Goal: Information Seeking & Learning: Check status

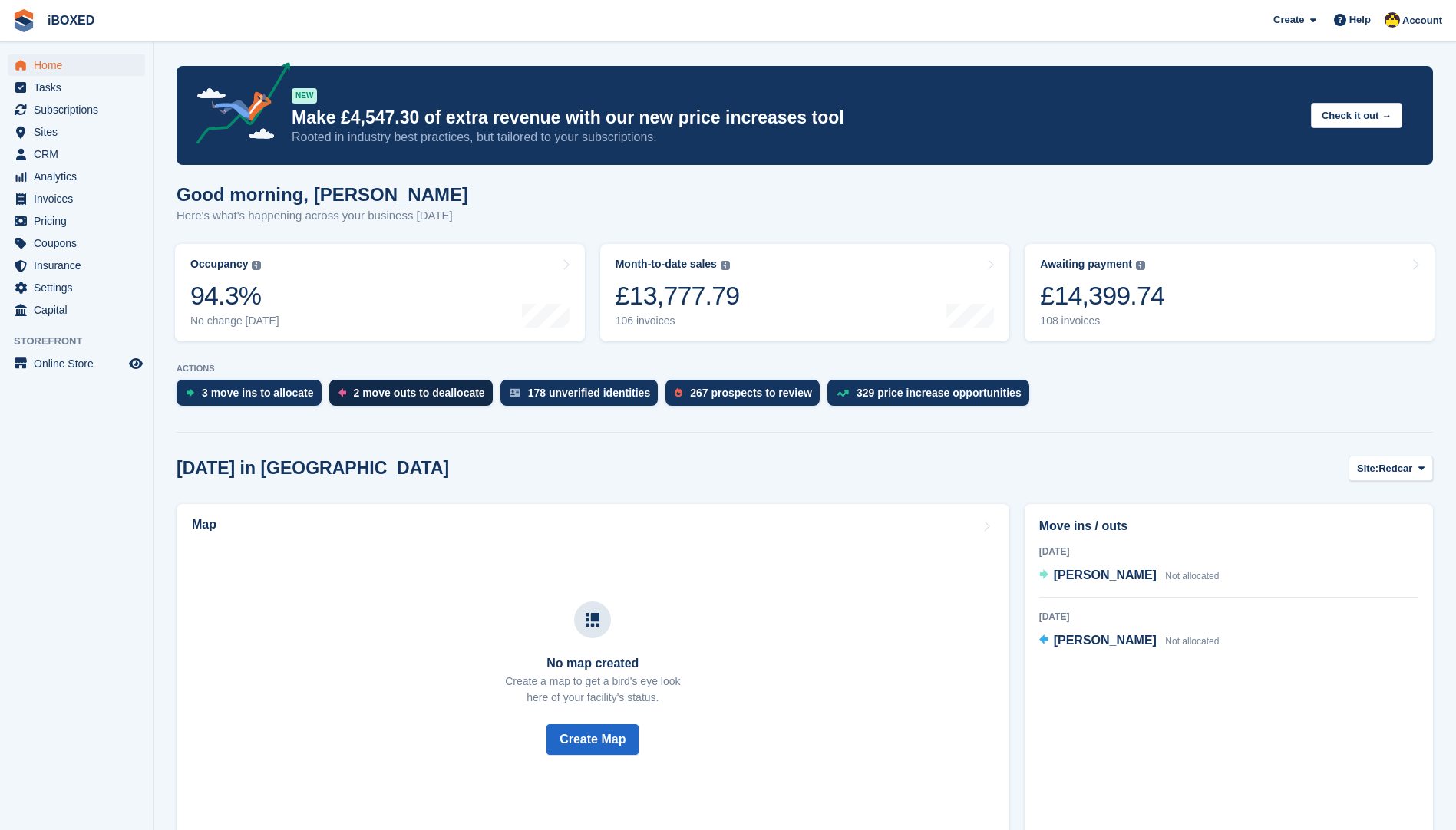
click at [410, 383] on div "2 move outs to deallocate" at bounding box center [411, 393] width 163 height 26
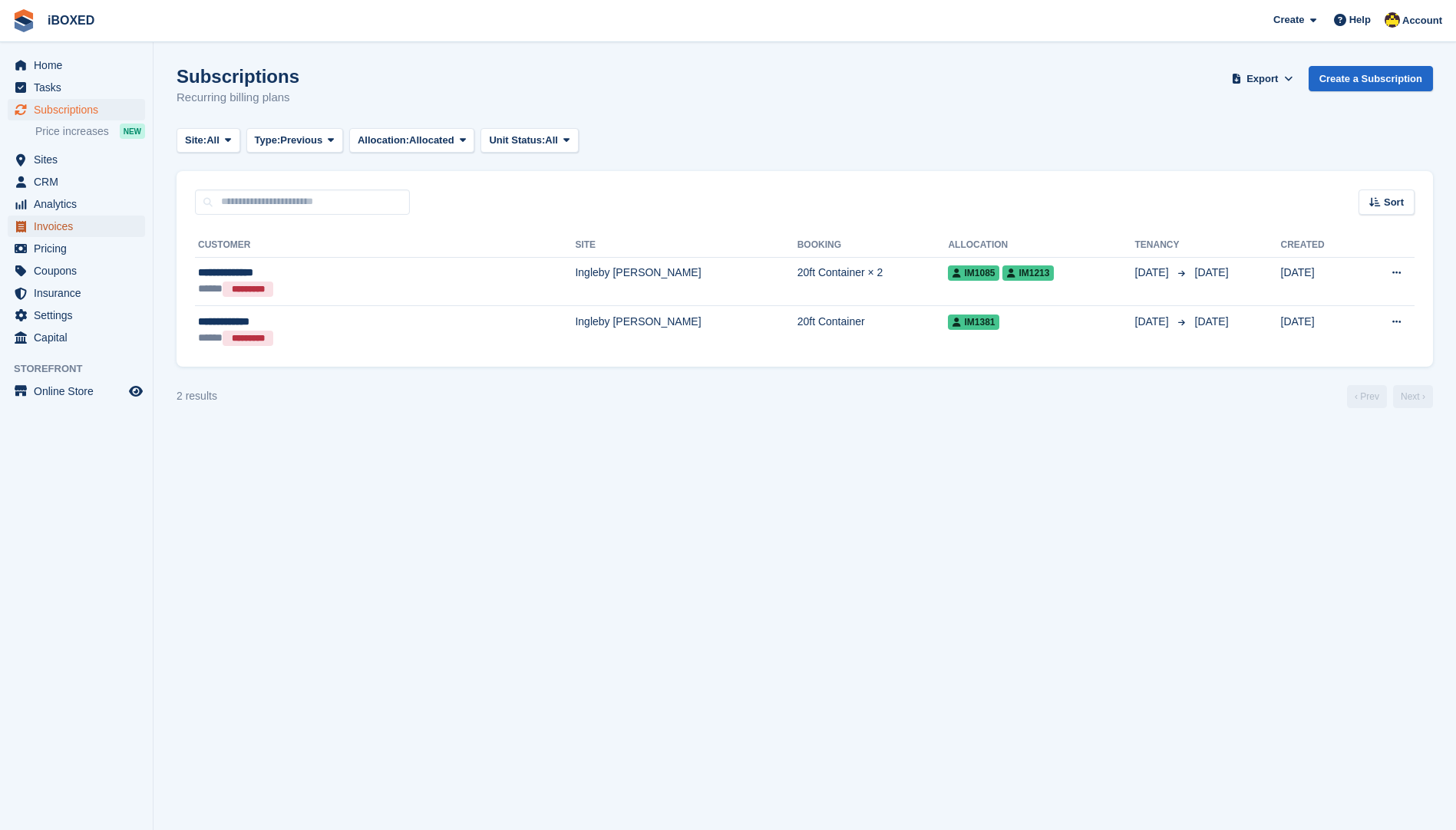
click at [84, 234] on span "Invoices" at bounding box center [79, 227] width 92 height 21
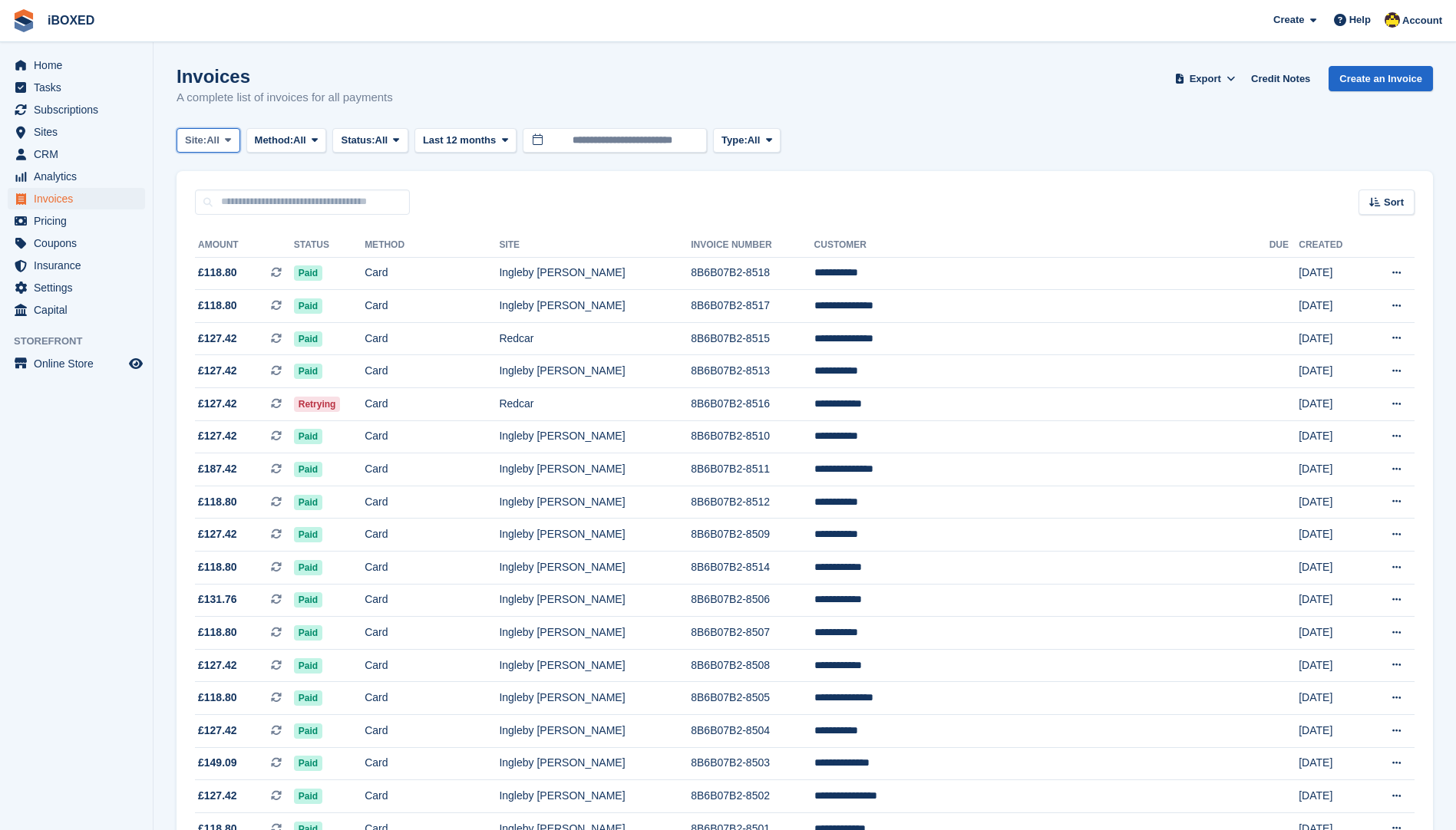
click at [219, 134] on span "All" at bounding box center [213, 140] width 13 height 15
click at [273, 143] on span "Method:" at bounding box center [274, 140] width 40 height 15
click at [329, 295] on link "Debit/Credit Card" at bounding box center [320, 286] width 134 height 27
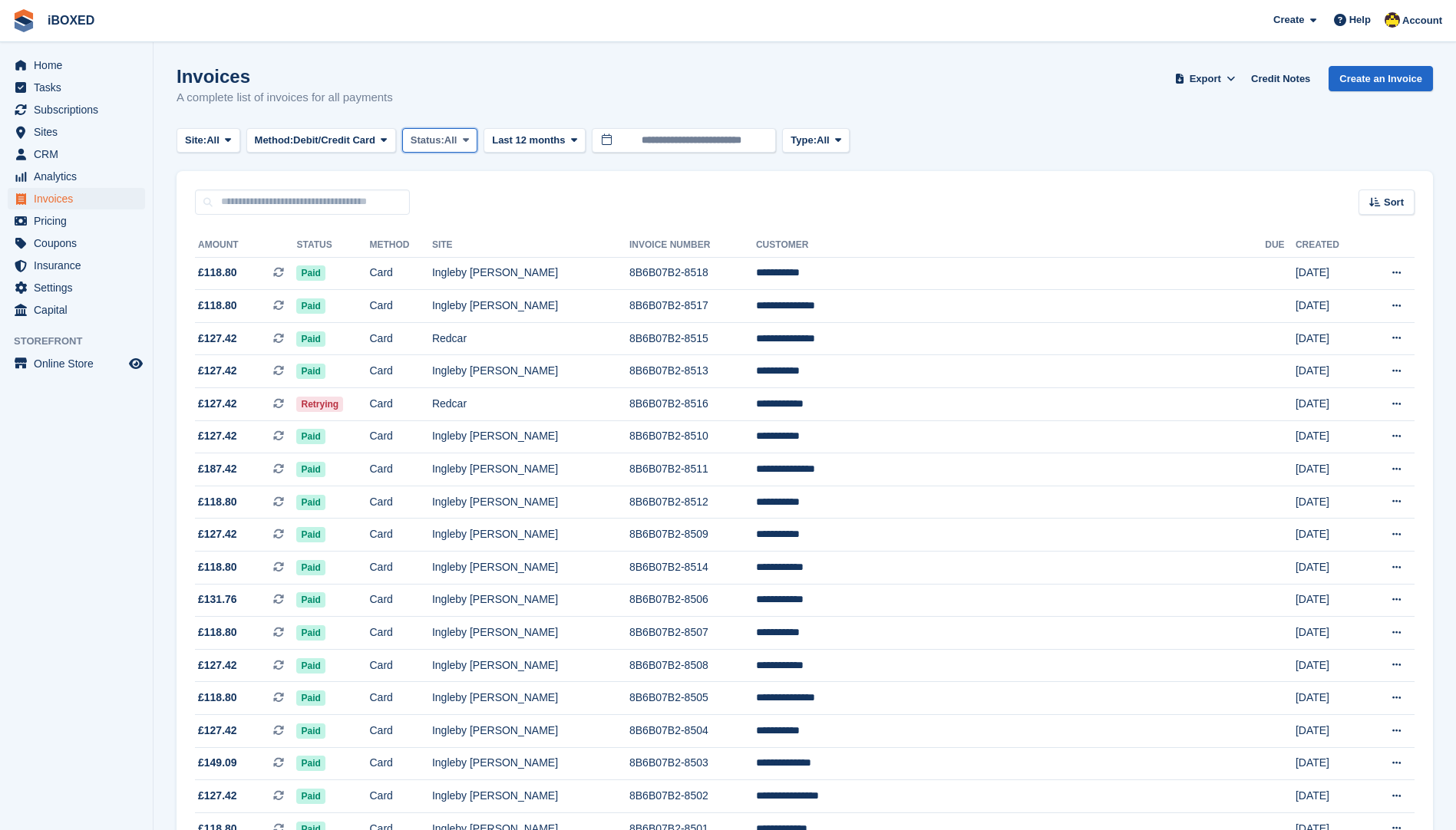
click at [445, 146] on span "Status:" at bounding box center [427, 140] width 33 height 15
click at [444, 253] on link "Open" at bounding box center [476, 259] width 134 height 27
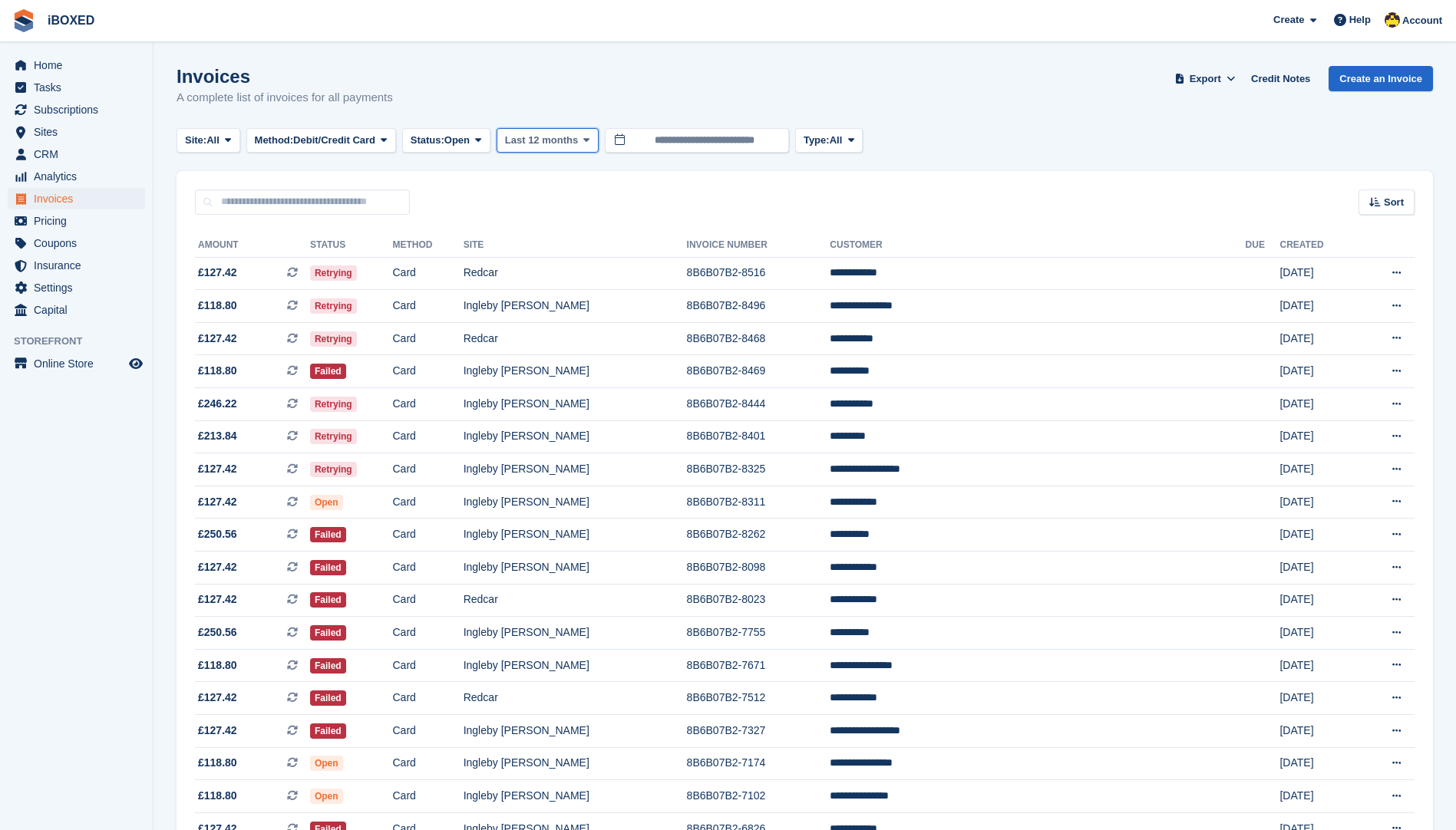
click at [573, 133] on span "Last 12 months" at bounding box center [541, 140] width 73 height 15
click at [641, 40] on span "iBOXED Create Subscription Invoice Contact Deal Discount Page Help Chat Support…" at bounding box center [728, 20] width 1456 height 41
click at [350, 206] on input "text" at bounding box center [302, 202] width 215 height 25
type input "*****"
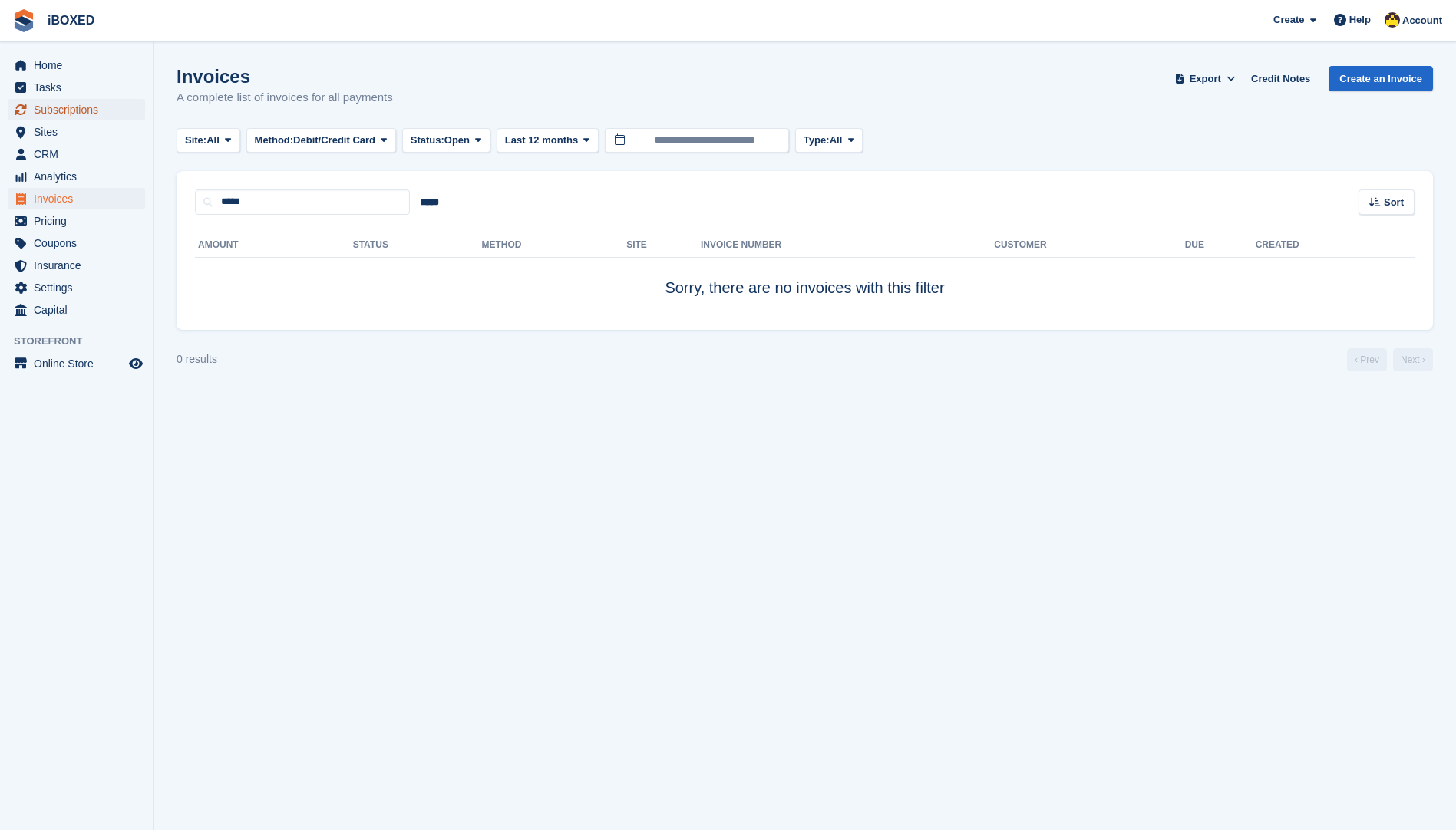
click at [105, 103] on span "Subscriptions" at bounding box center [79, 110] width 92 height 21
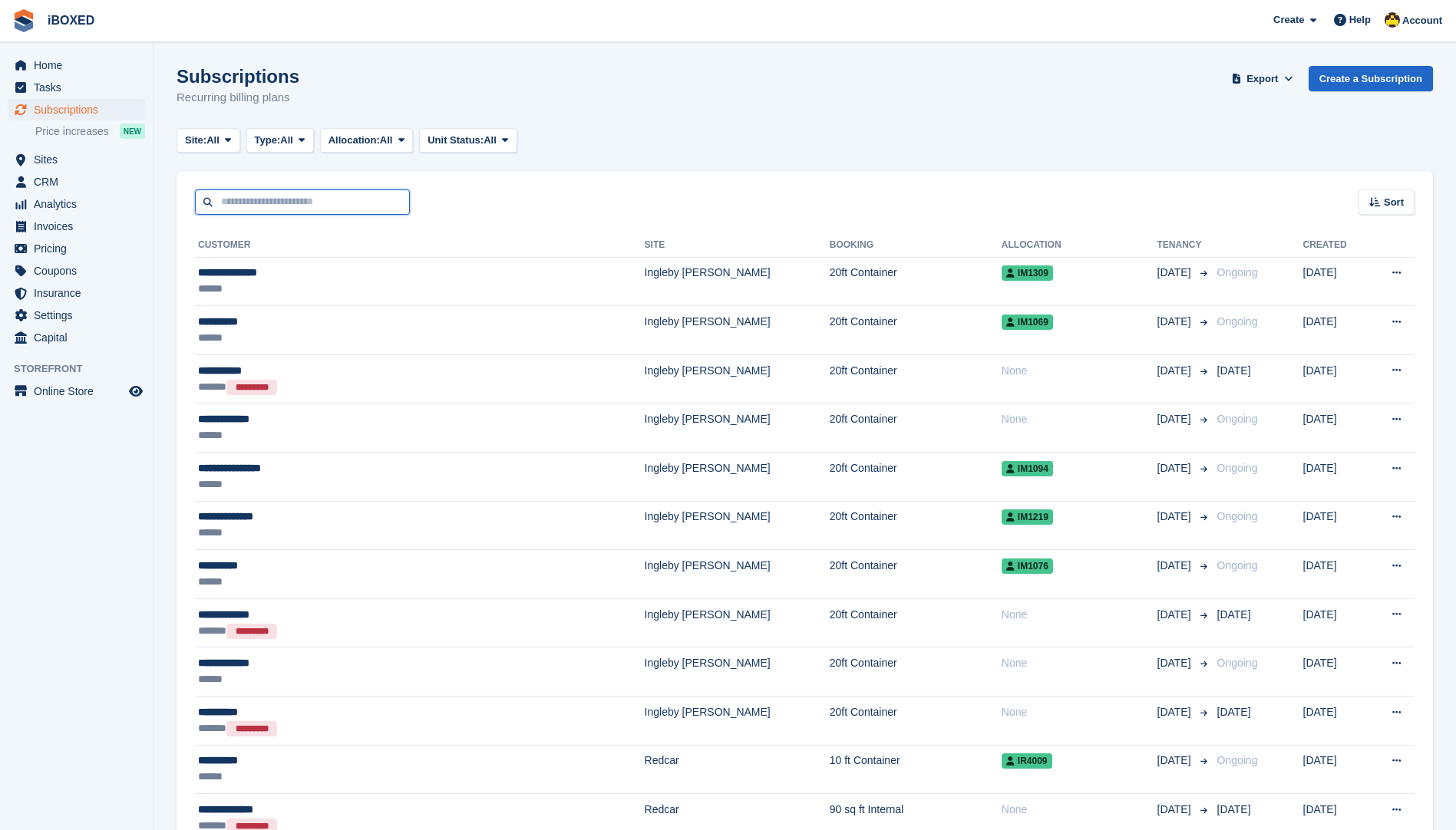
click at [317, 204] on input "text" at bounding box center [302, 202] width 215 height 25
type input "*****"
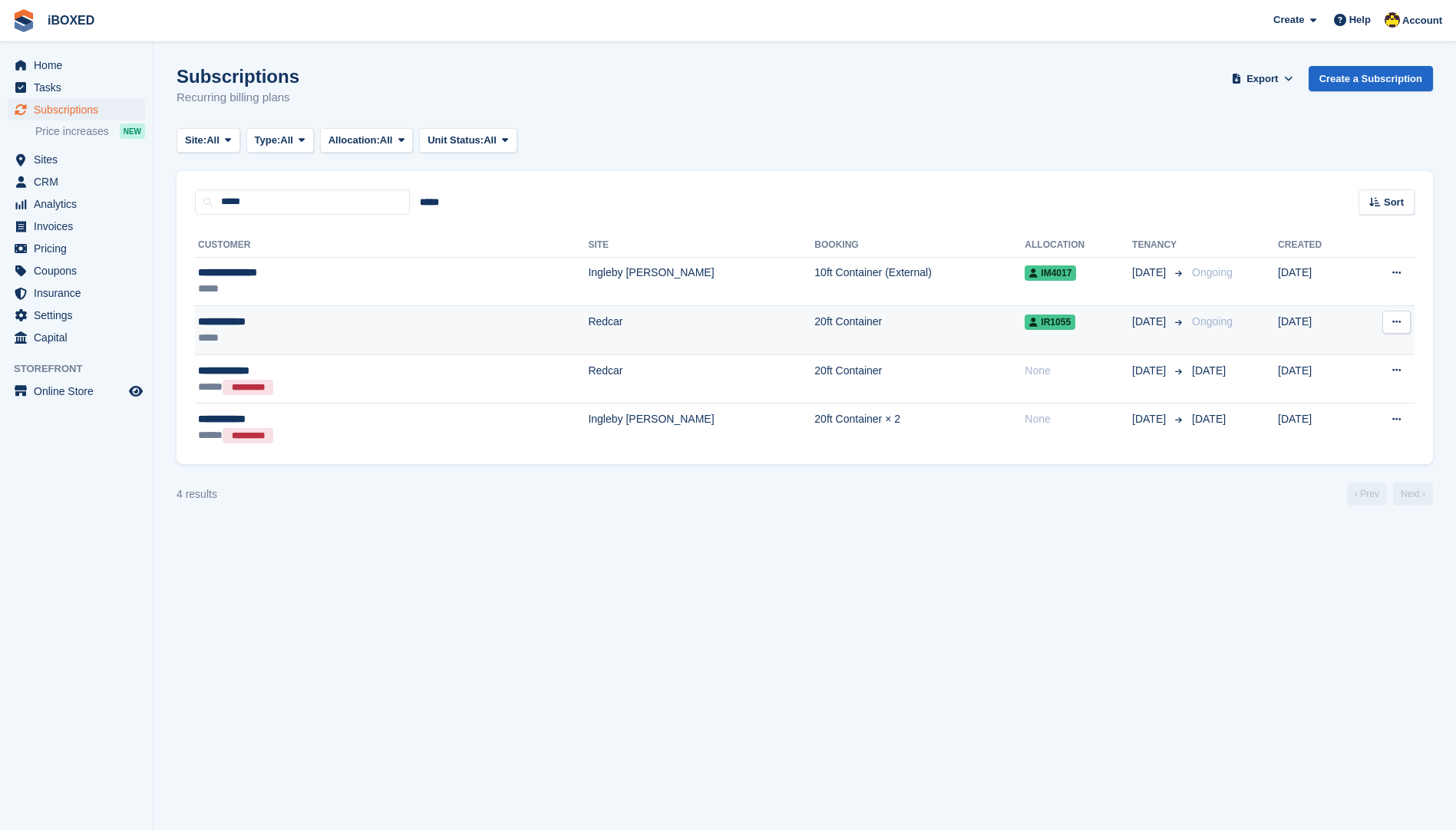
click at [298, 330] on div "*****" at bounding box center [306, 338] width 216 height 16
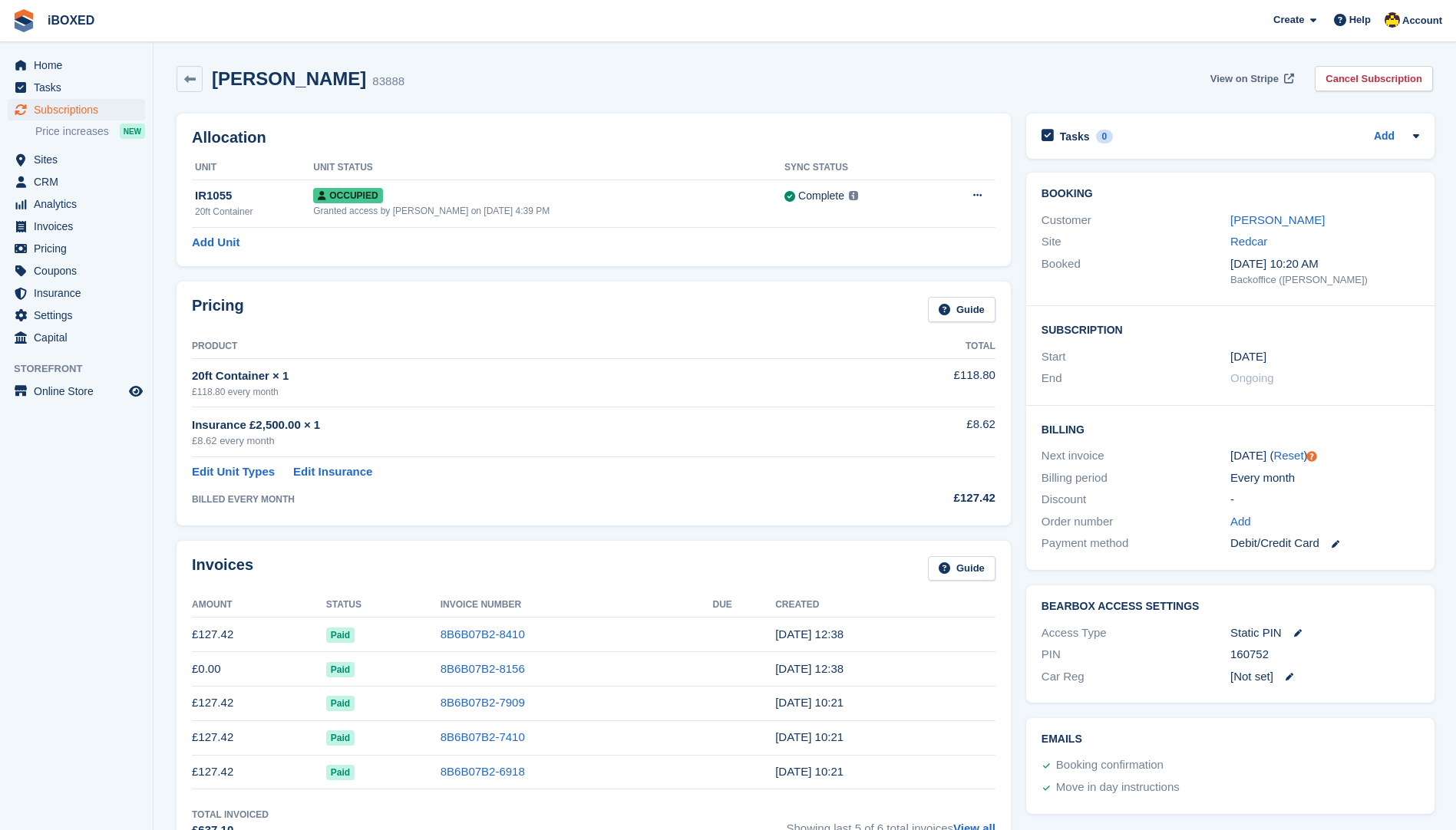
click at [1255, 69] on link "View on Stripe" at bounding box center [1251, 78] width 93 height 25
click at [58, 112] on span "Subscriptions" at bounding box center [79, 110] width 92 height 21
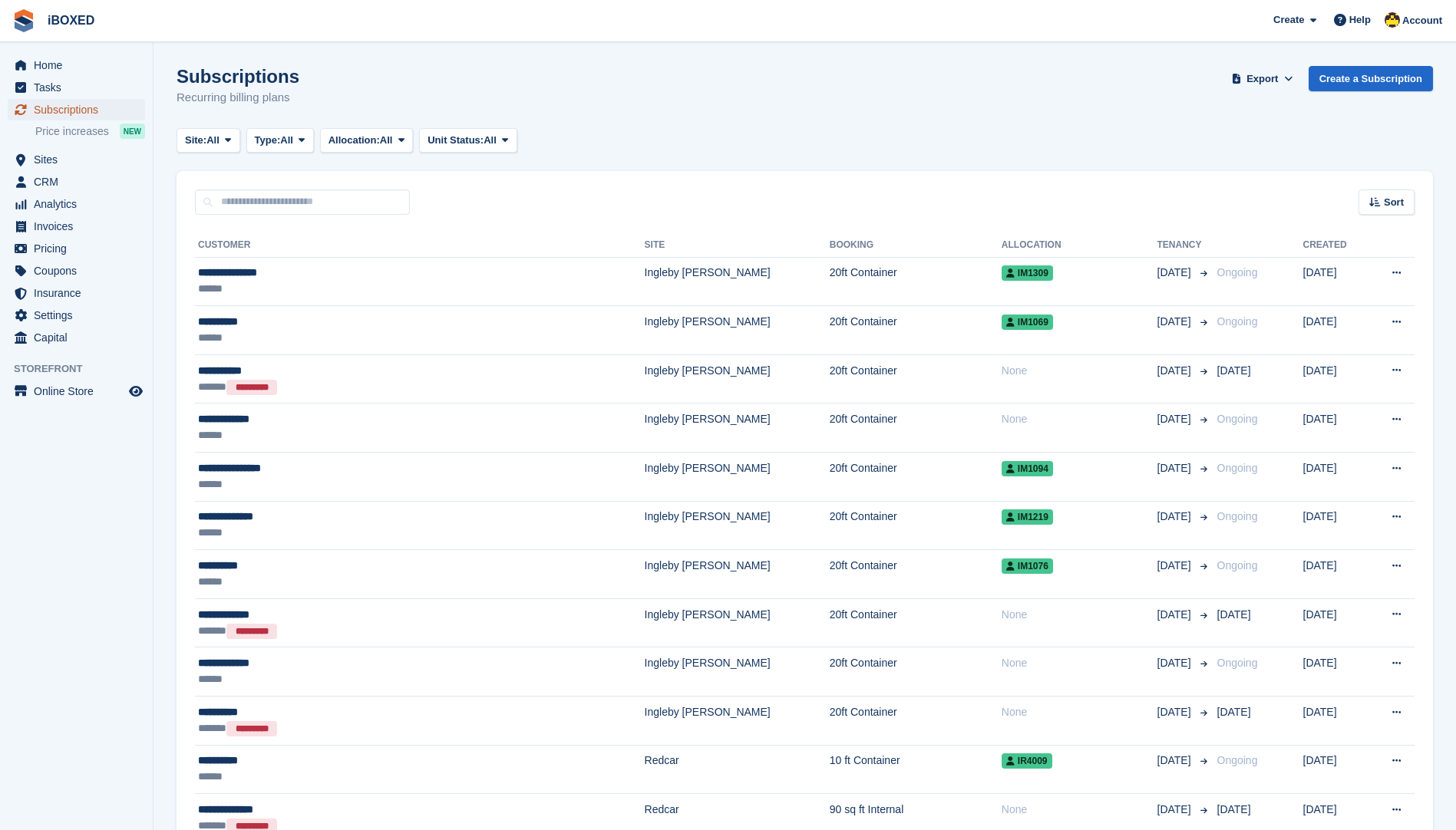
click at [101, 110] on span "Subscriptions" at bounding box center [79, 110] width 92 height 21
click at [342, 187] on div "Sort Sort by Customer name Date created Move in date Move out date Created (old…" at bounding box center [805, 193] width 1257 height 44
click at [351, 199] on input "text" at bounding box center [302, 202] width 215 height 25
type input "******"
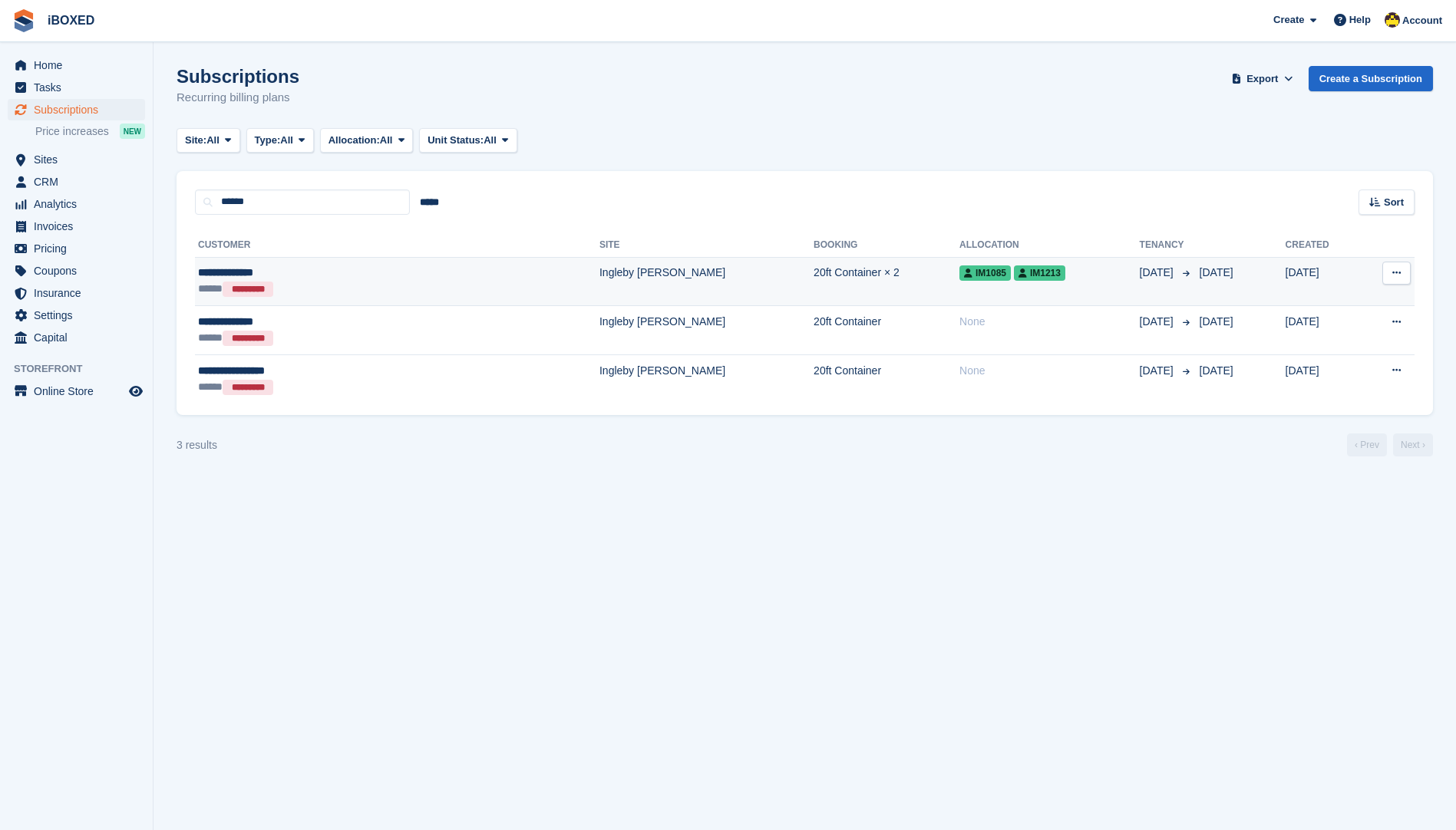
click at [359, 285] on div "***** *********" at bounding box center [315, 289] width 235 height 16
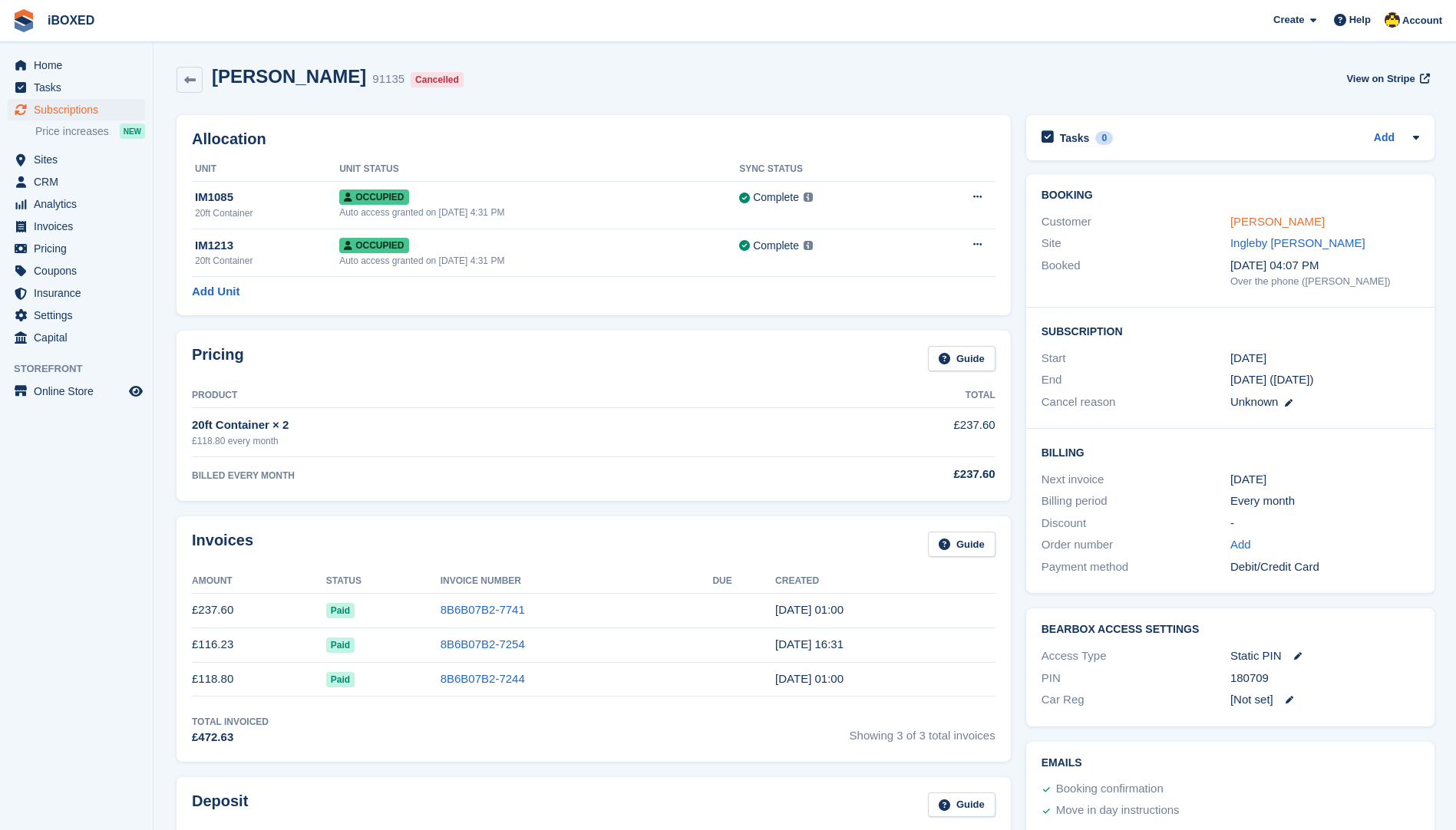
click at [1286, 218] on link "[PERSON_NAME]" at bounding box center [1278, 221] width 94 height 13
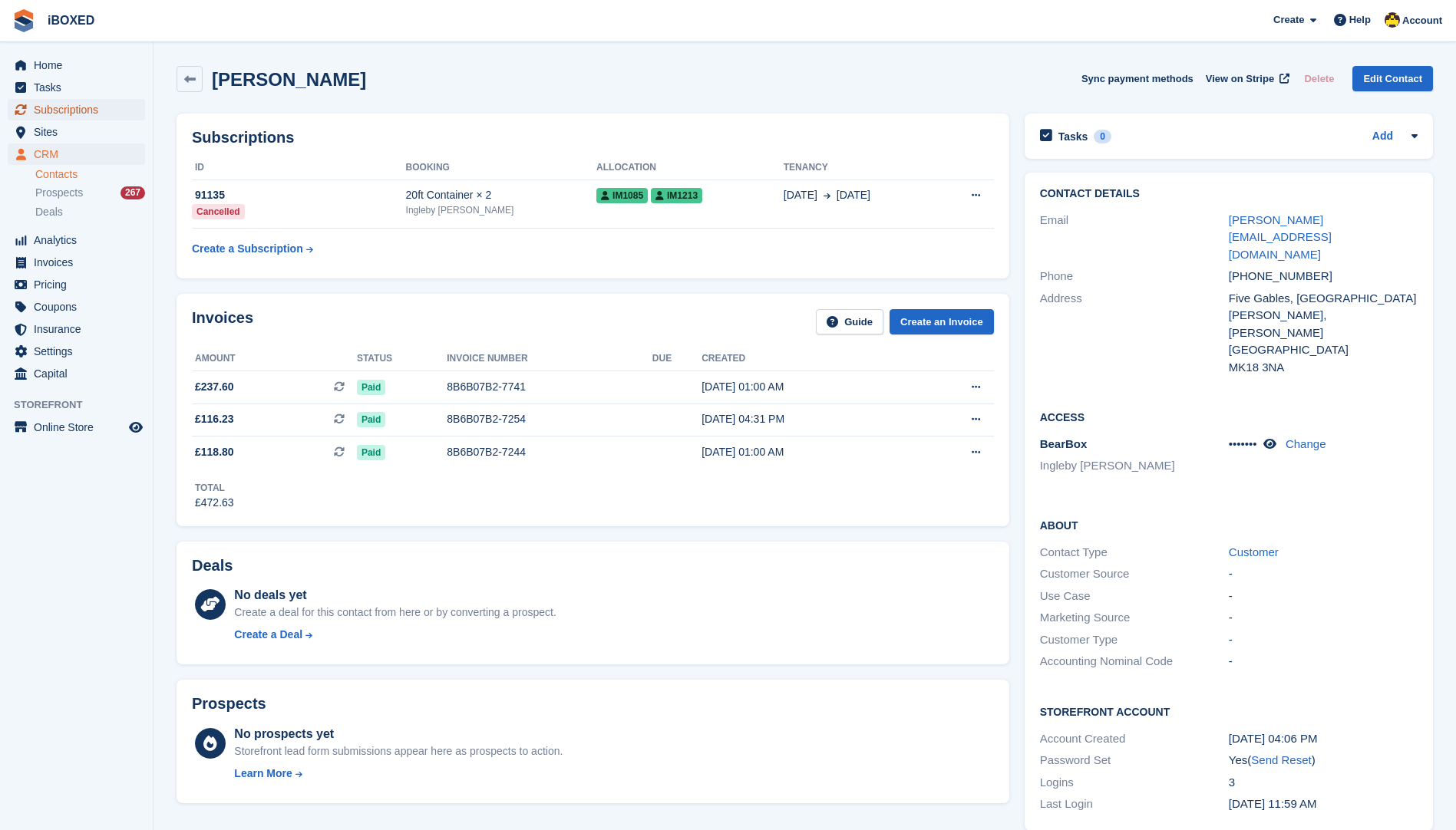
click at [88, 112] on span "Subscriptions" at bounding box center [79, 110] width 92 height 21
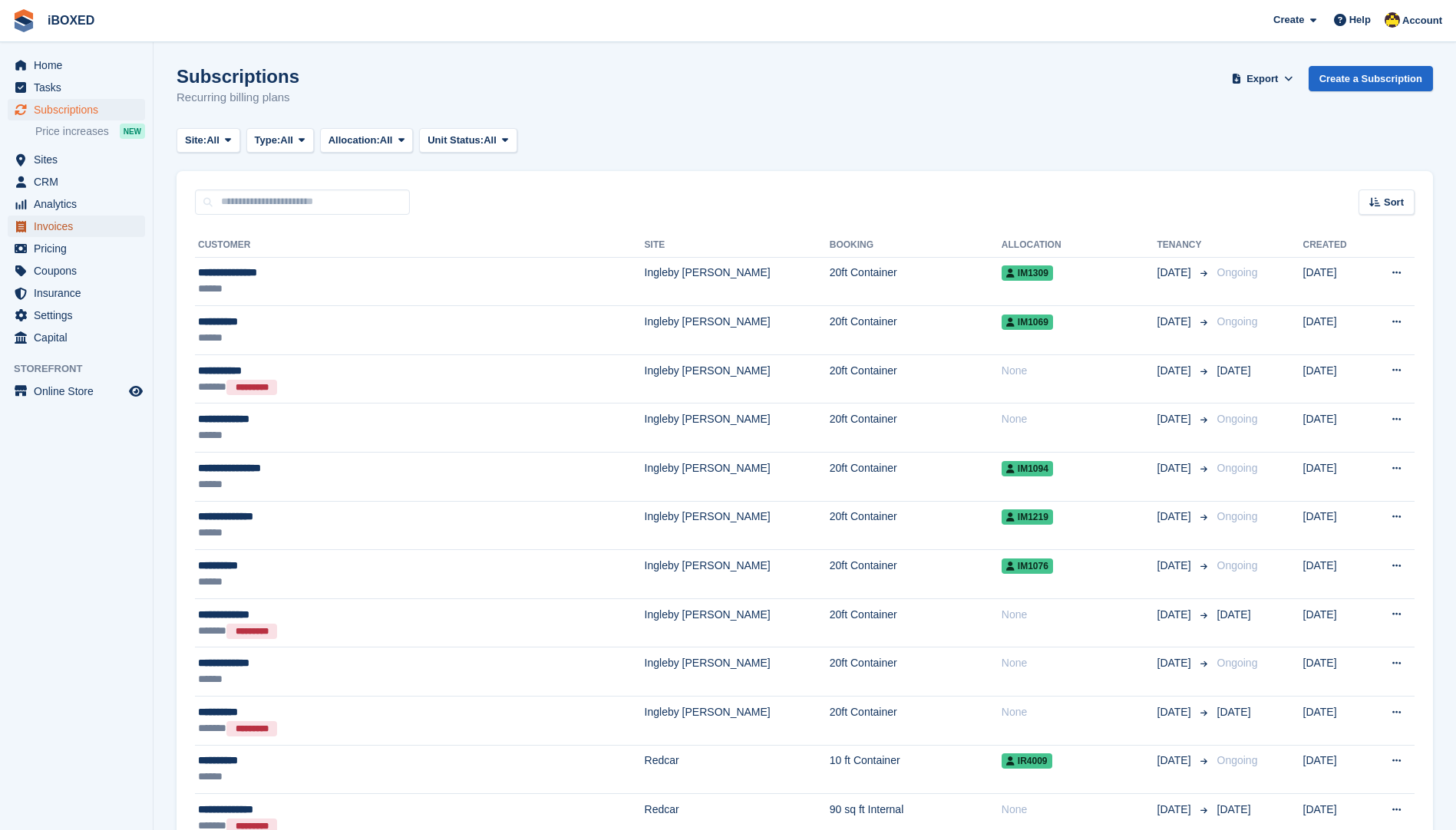
click at [100, 220] on span "Invoices" at bounding box center [79, 227] width 92 height 21
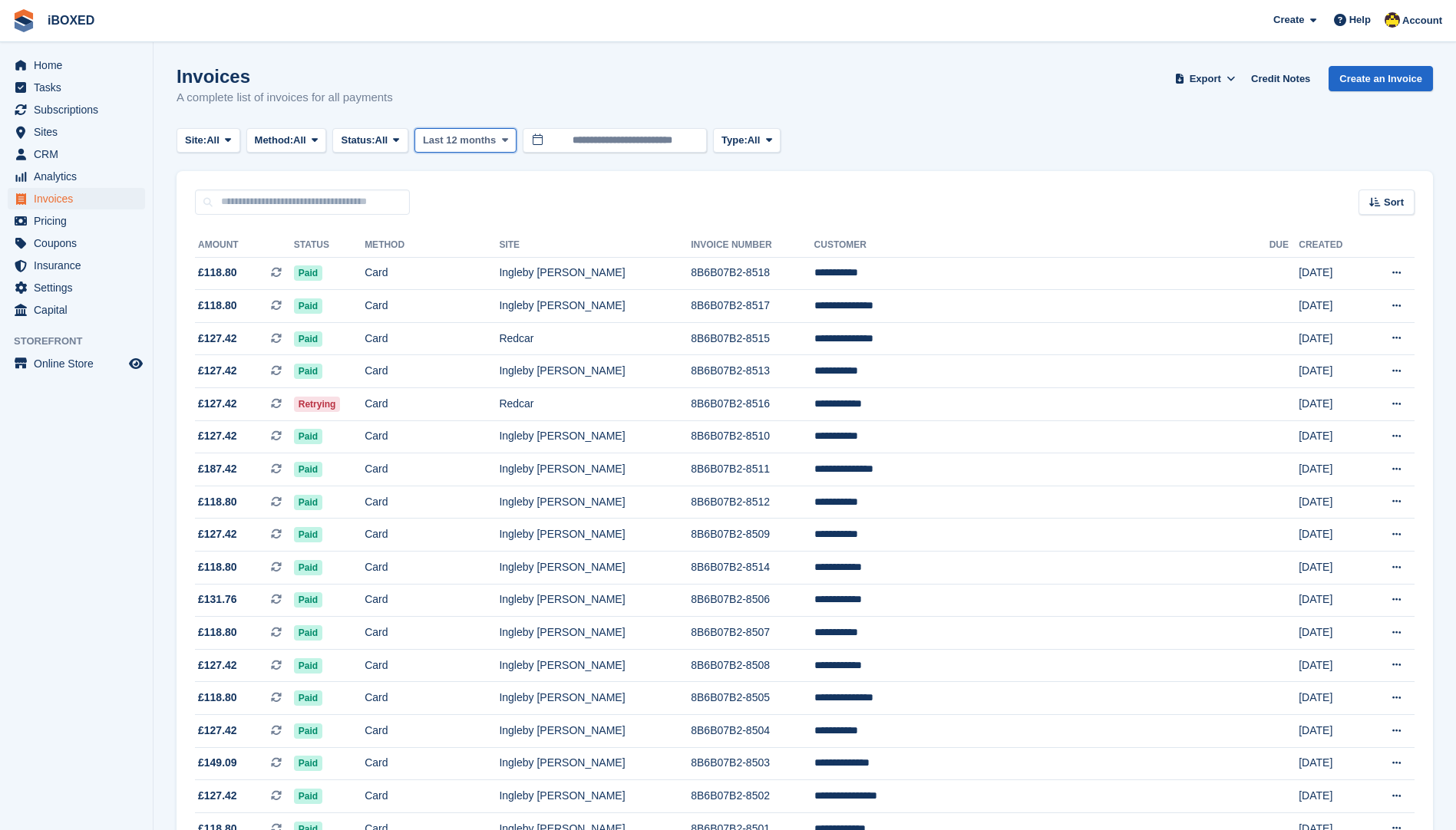
click at [477, 141] on span "Last 12 months" at bounding box center [459, 140] width 73 height 15
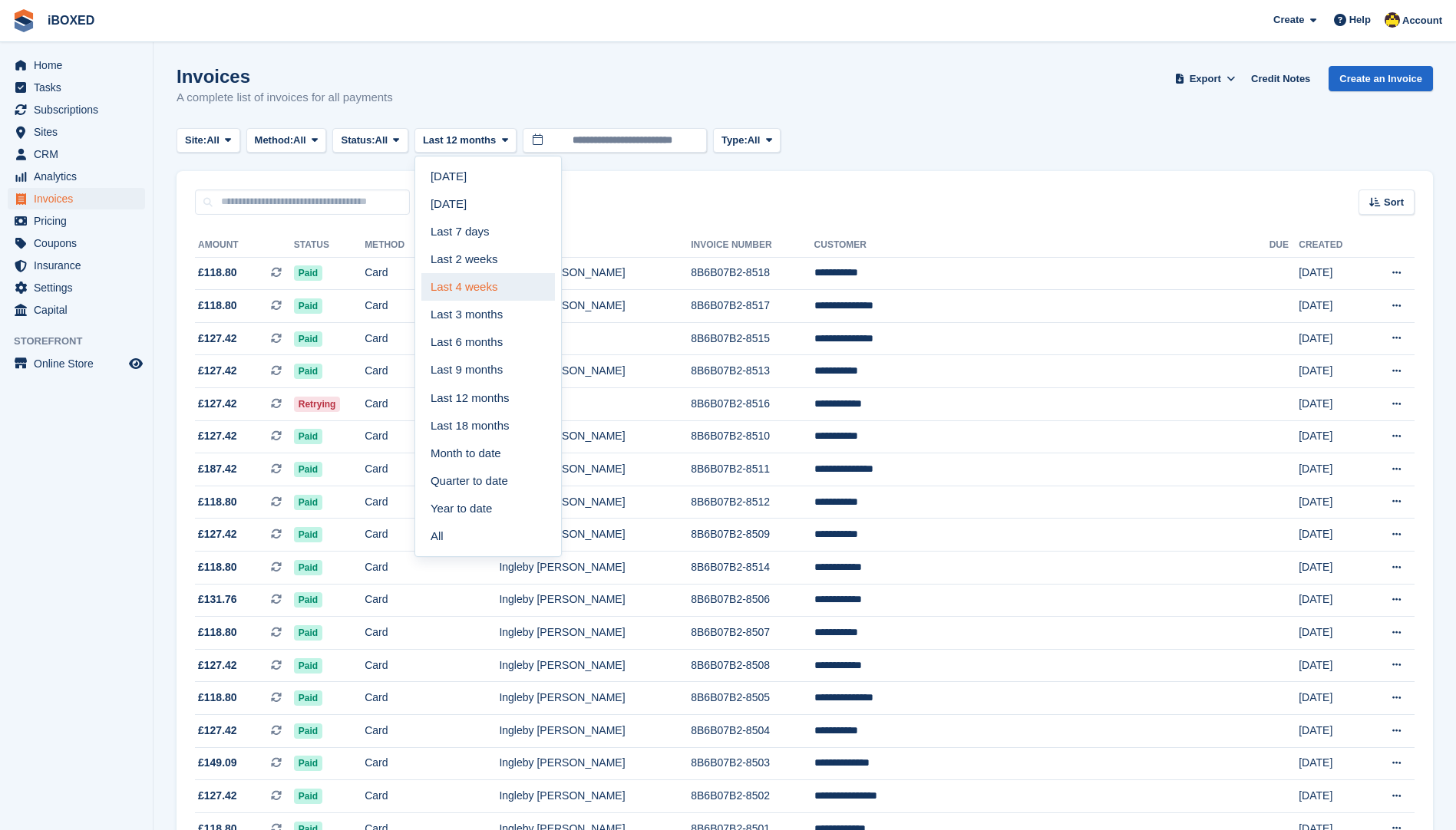
click at [496, 280] on link "Last 4 weeks" at bounding box center [489, 286] width 134 height 27
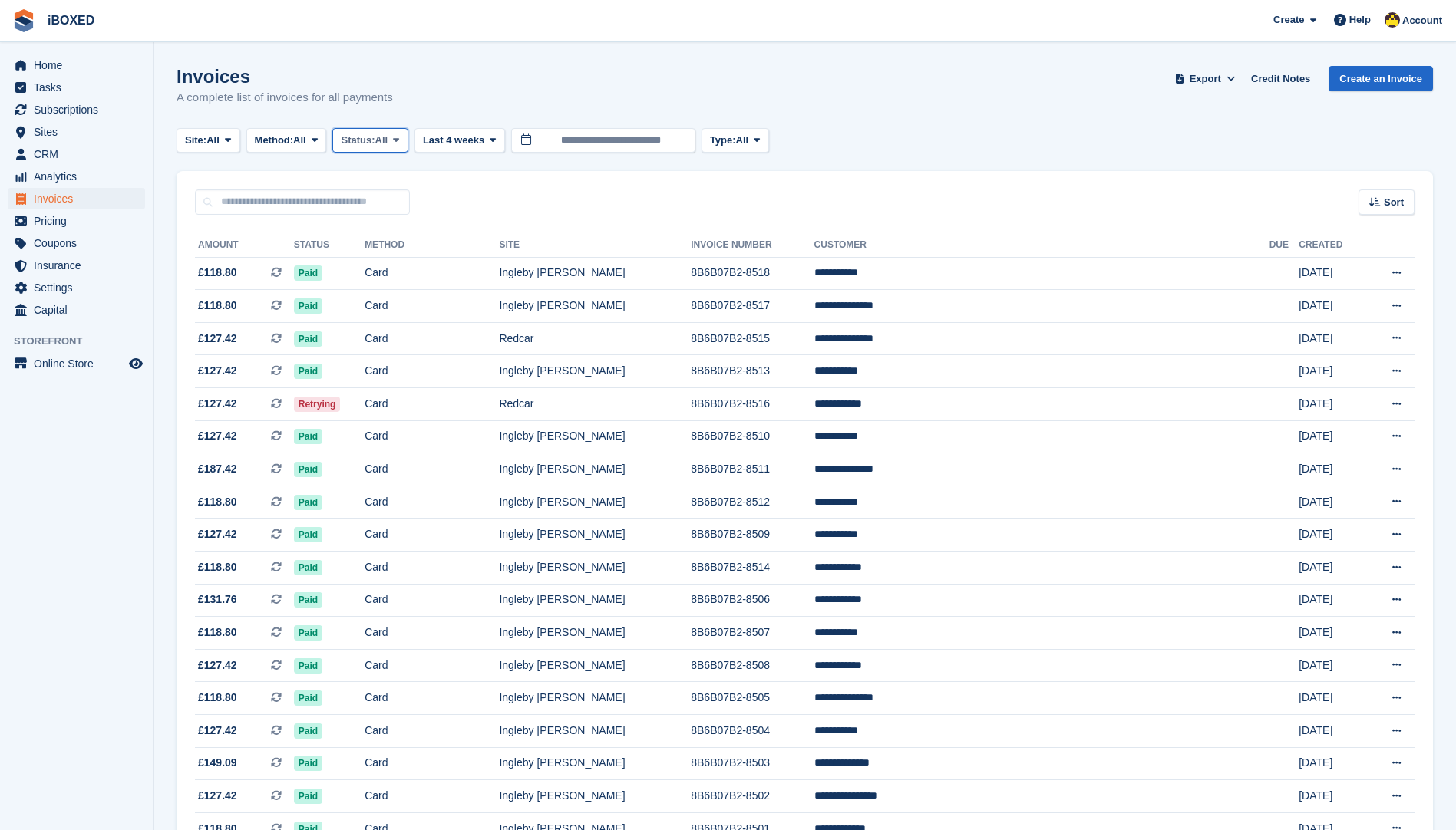
click at [371, 149] on button "Status: All" at bounding box center [370, 141] width 76 height 25
click at [405, 272] on link "Open" at bounding box center [406, 259] width 134 height 27
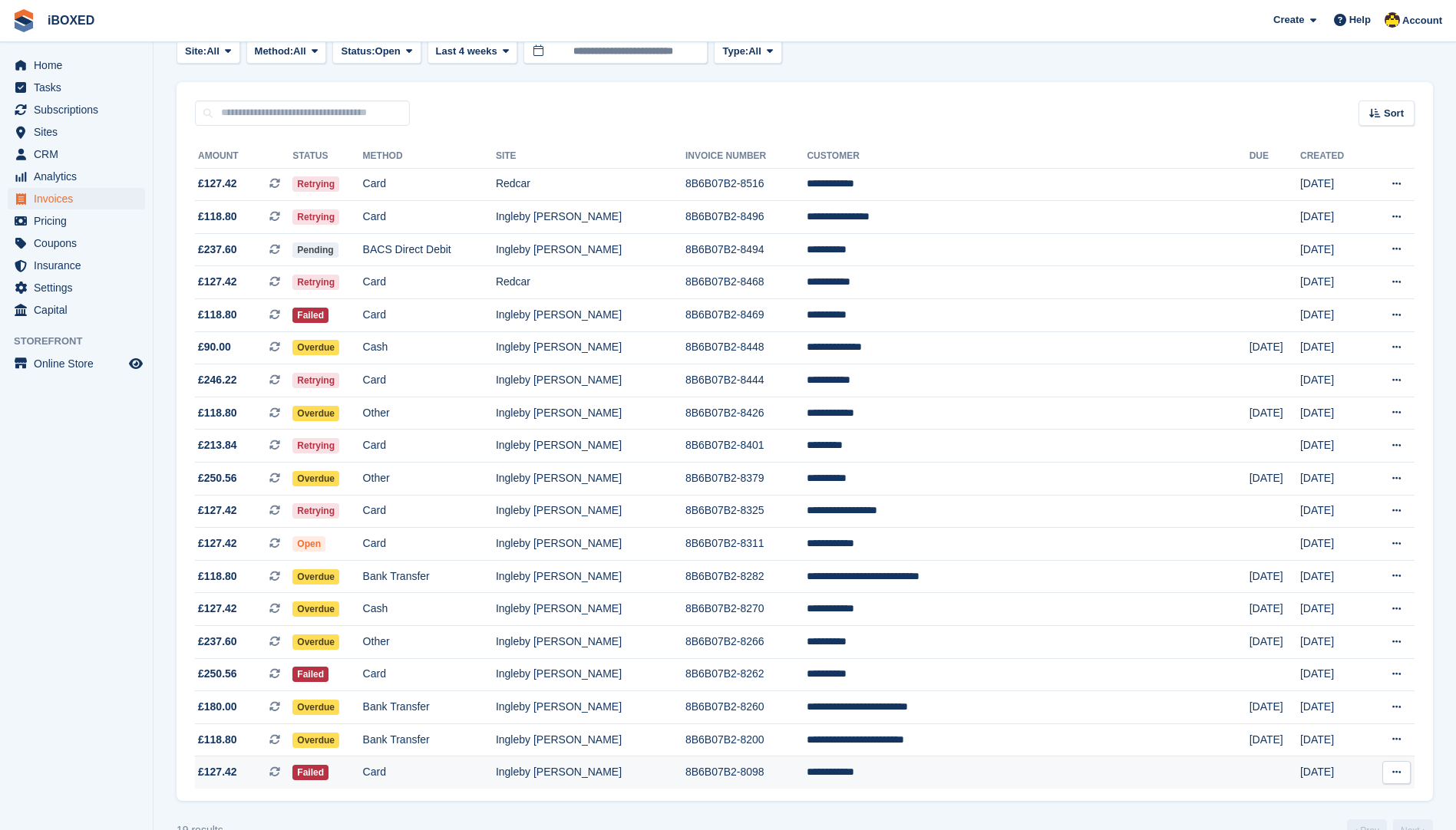
scroll to position [125, 0]
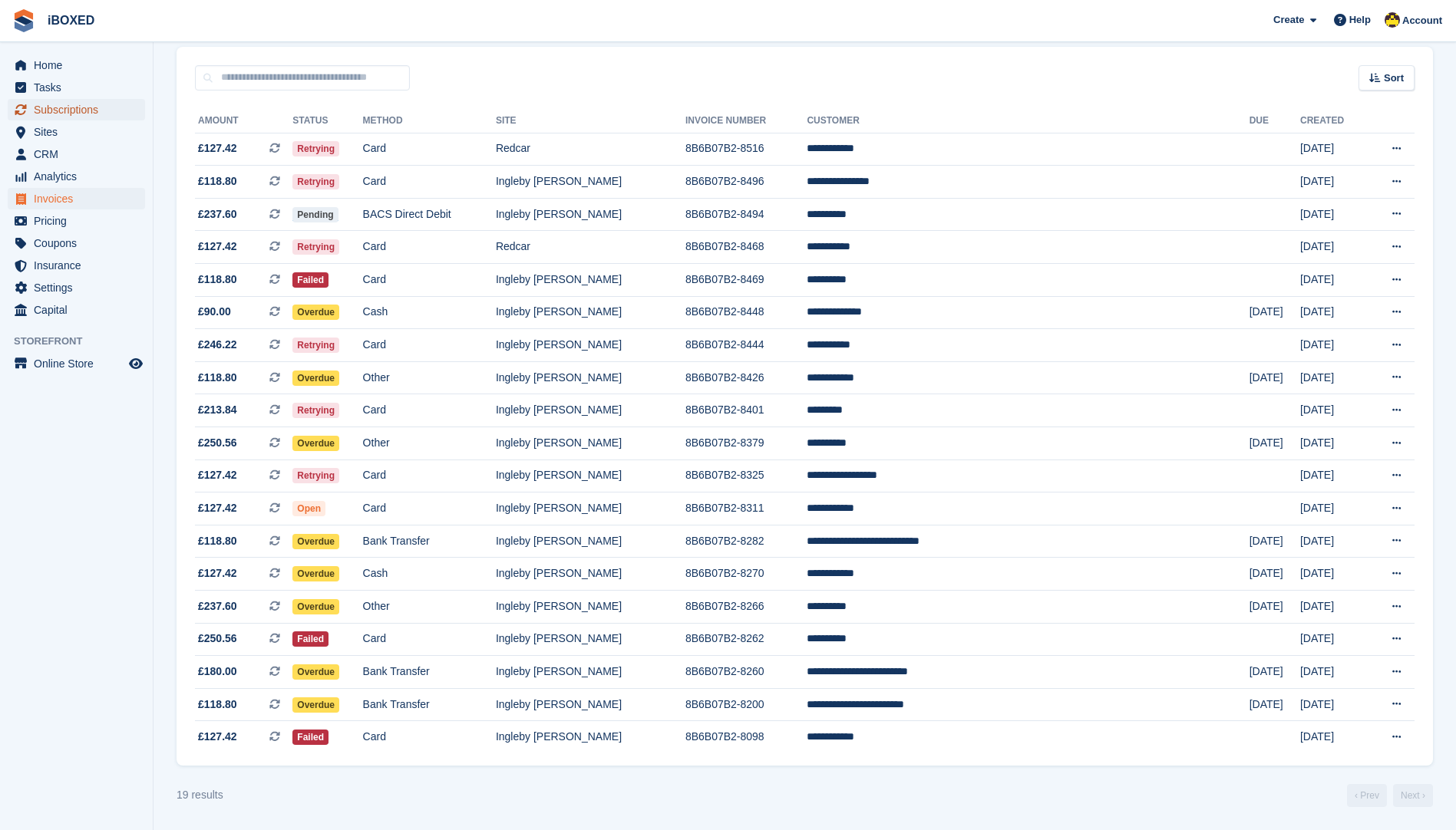
click at [109, 114] on span "Subscriptions" at bounding box center [79, 110] width 92 height 21
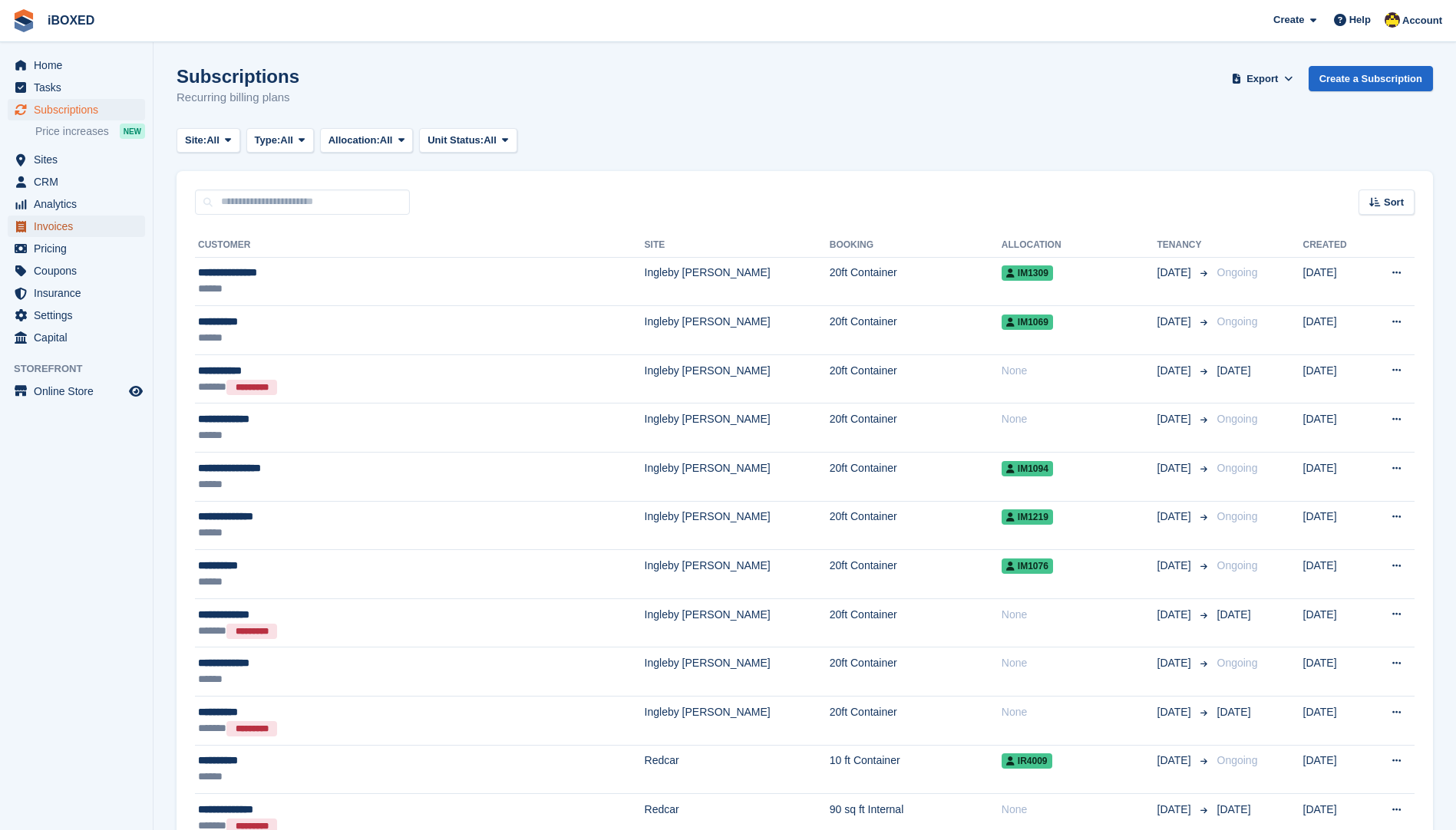
click at [48, 220] on span "Invoices" at bounding box center [79, 227] width 92 height 21
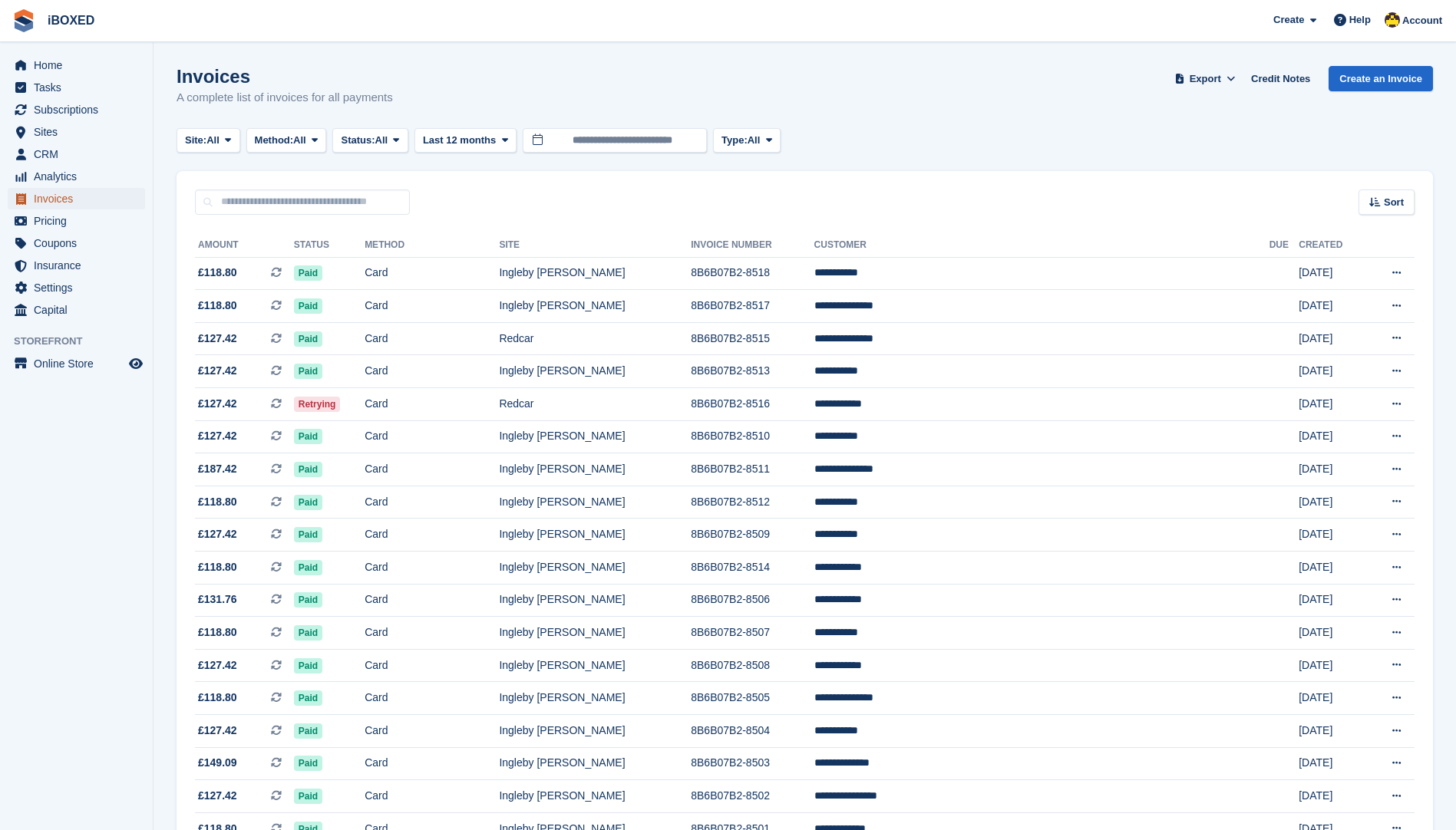
click at [87, 198] on span "Invoices" at bounding box center [79, 198] width 92 height 21
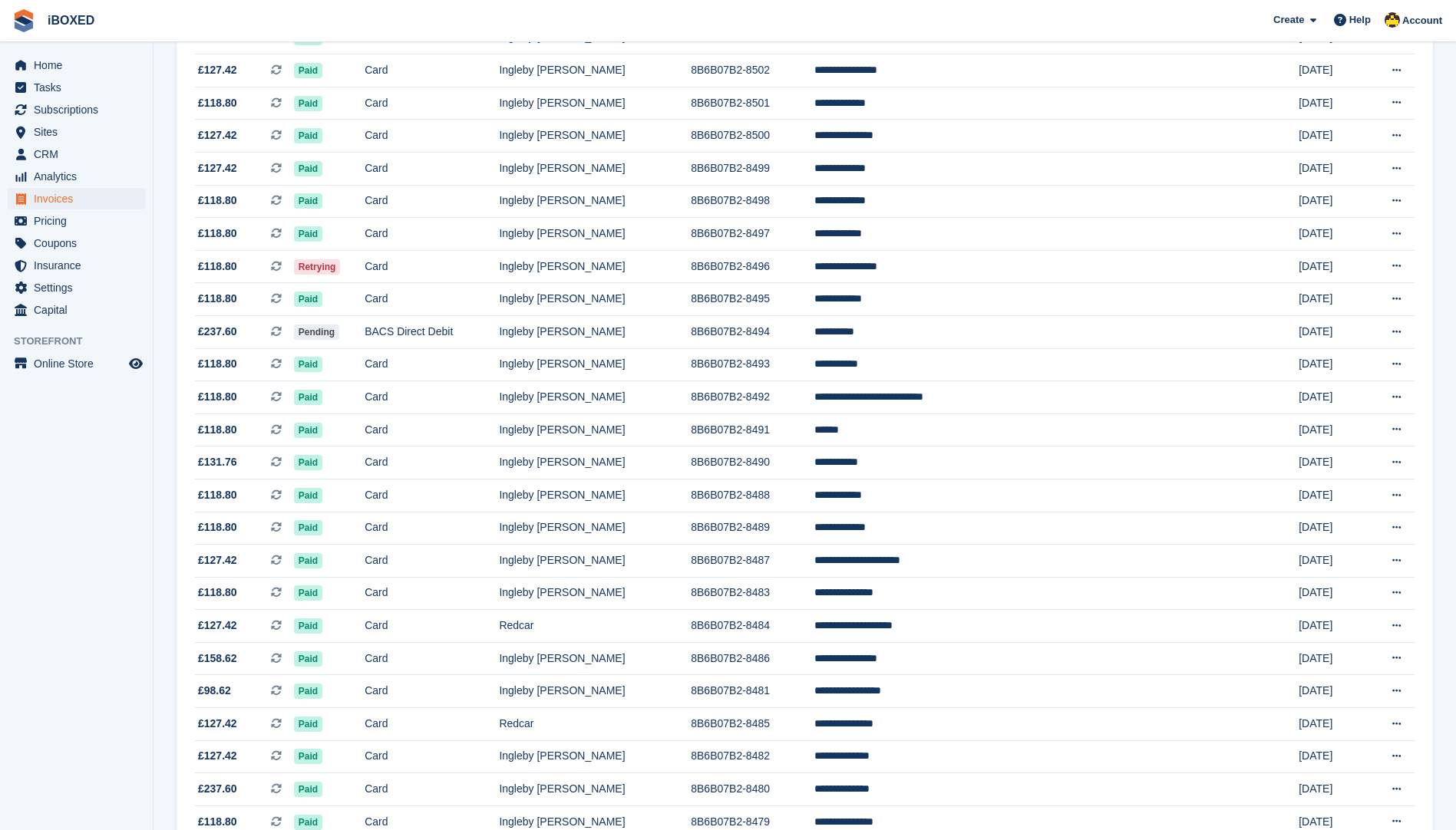
scroll to position [707, 0]
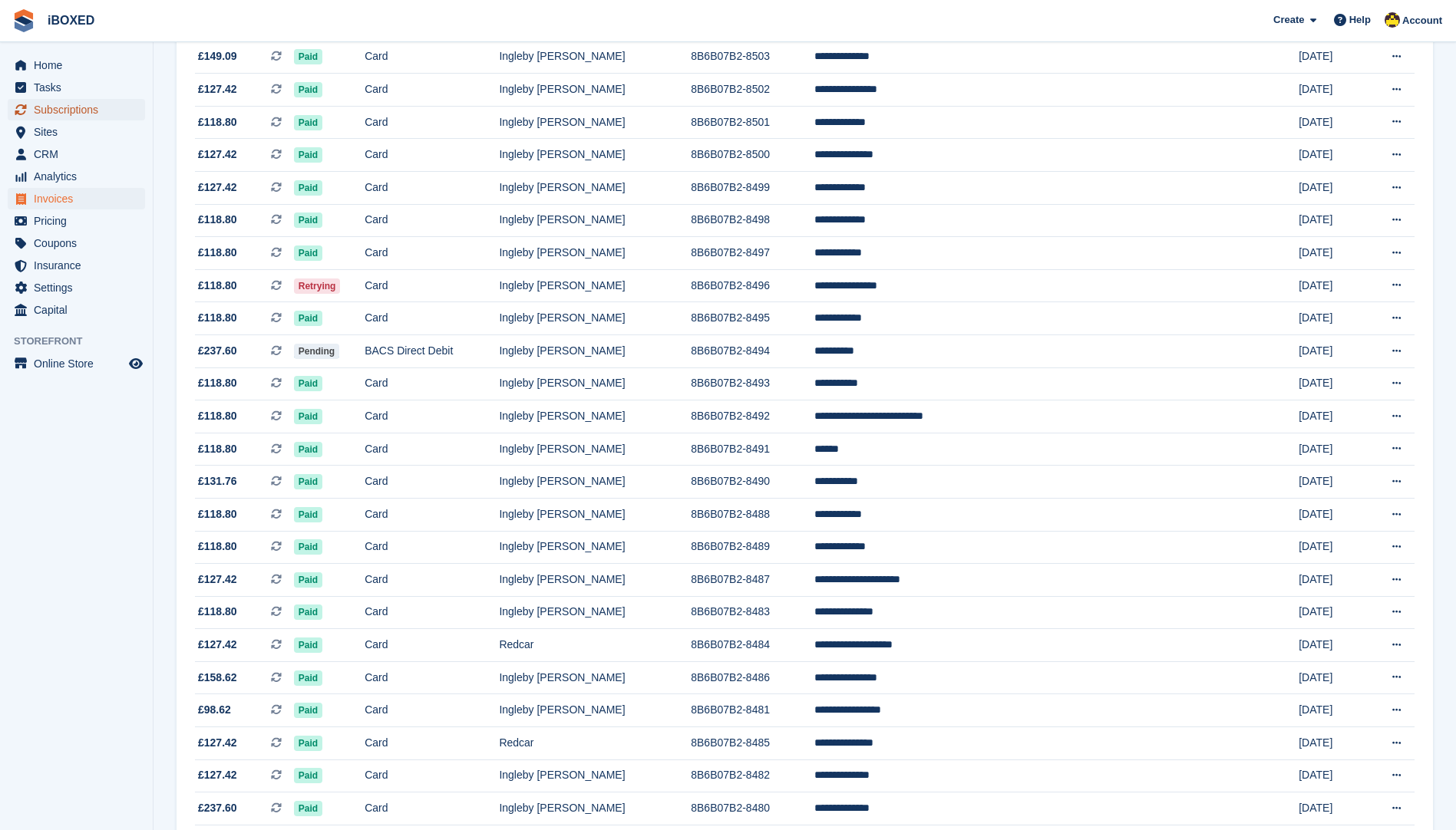
click at [54, 106] on span "Subscriptions" at bounding box center [79, 110] width 92 height 21
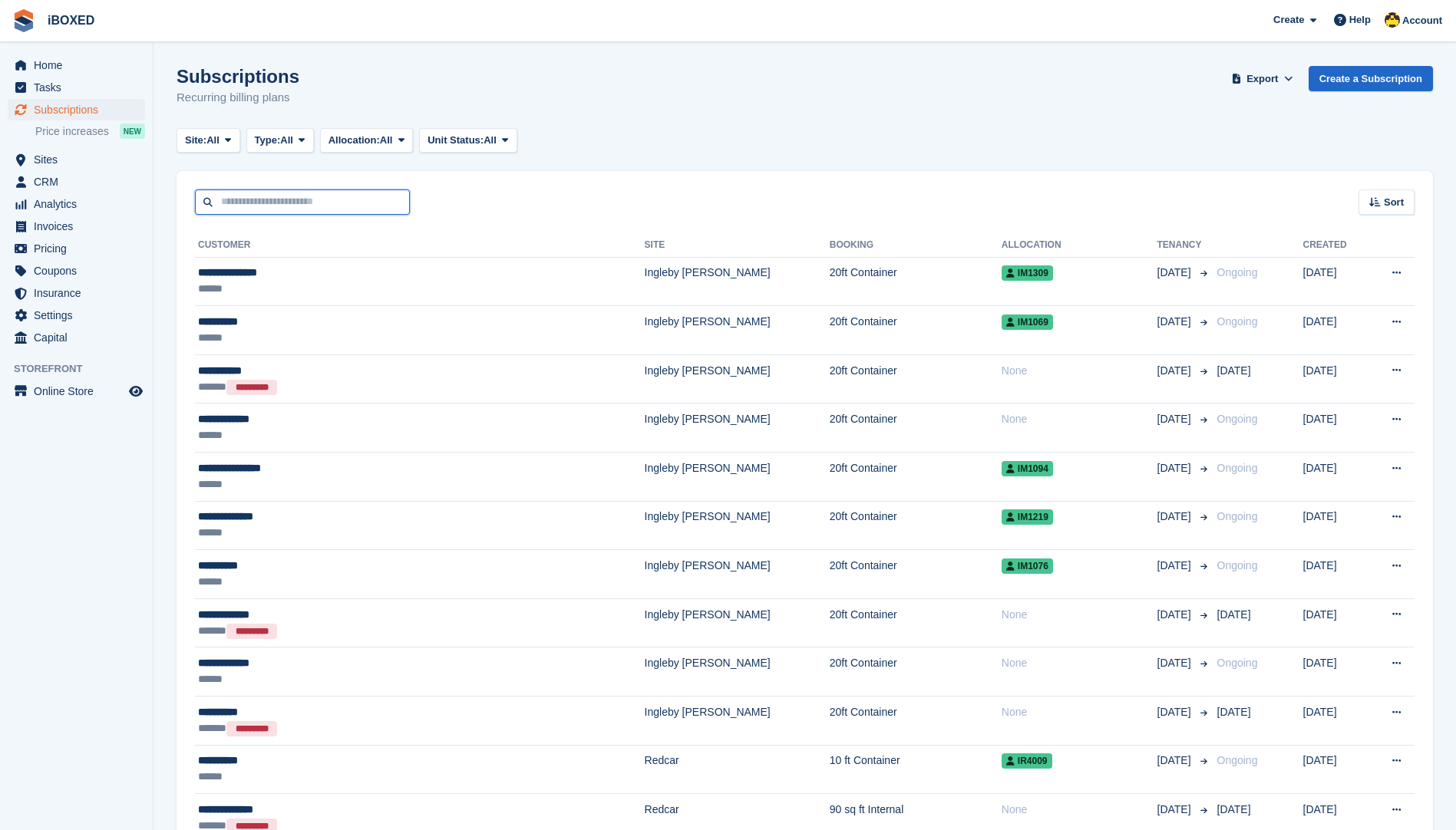
click at [356, 201] on input "text" at bounding box center [302, 202] width 215 height 25
type input "*****"
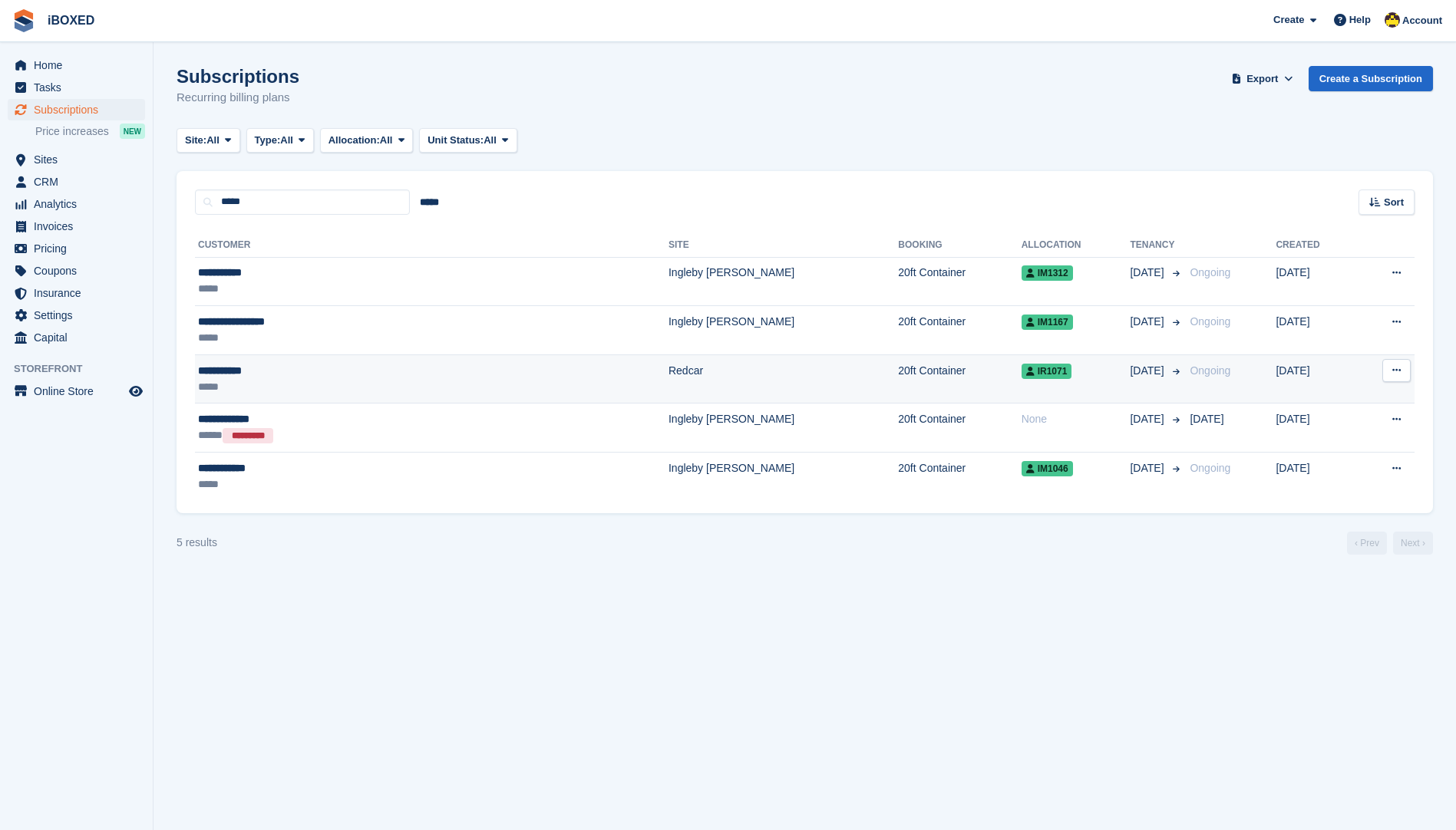
click at [898, 373] on td "20ft Container" at bounding box center [960, 379] width 123 height 49
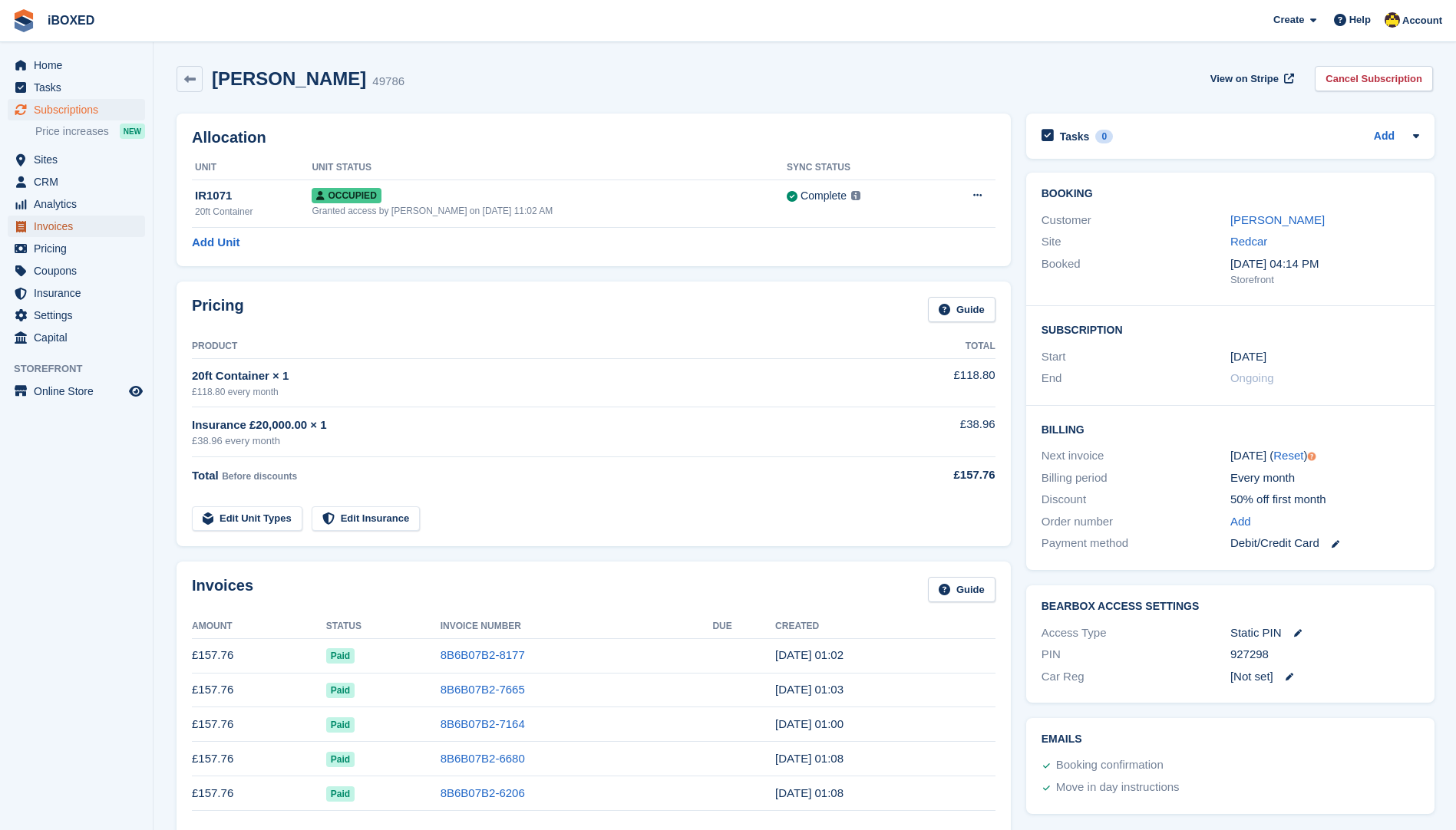
click at [99, 227] on span "Invoices" at bounding box center [79, 227] width 92 height 21
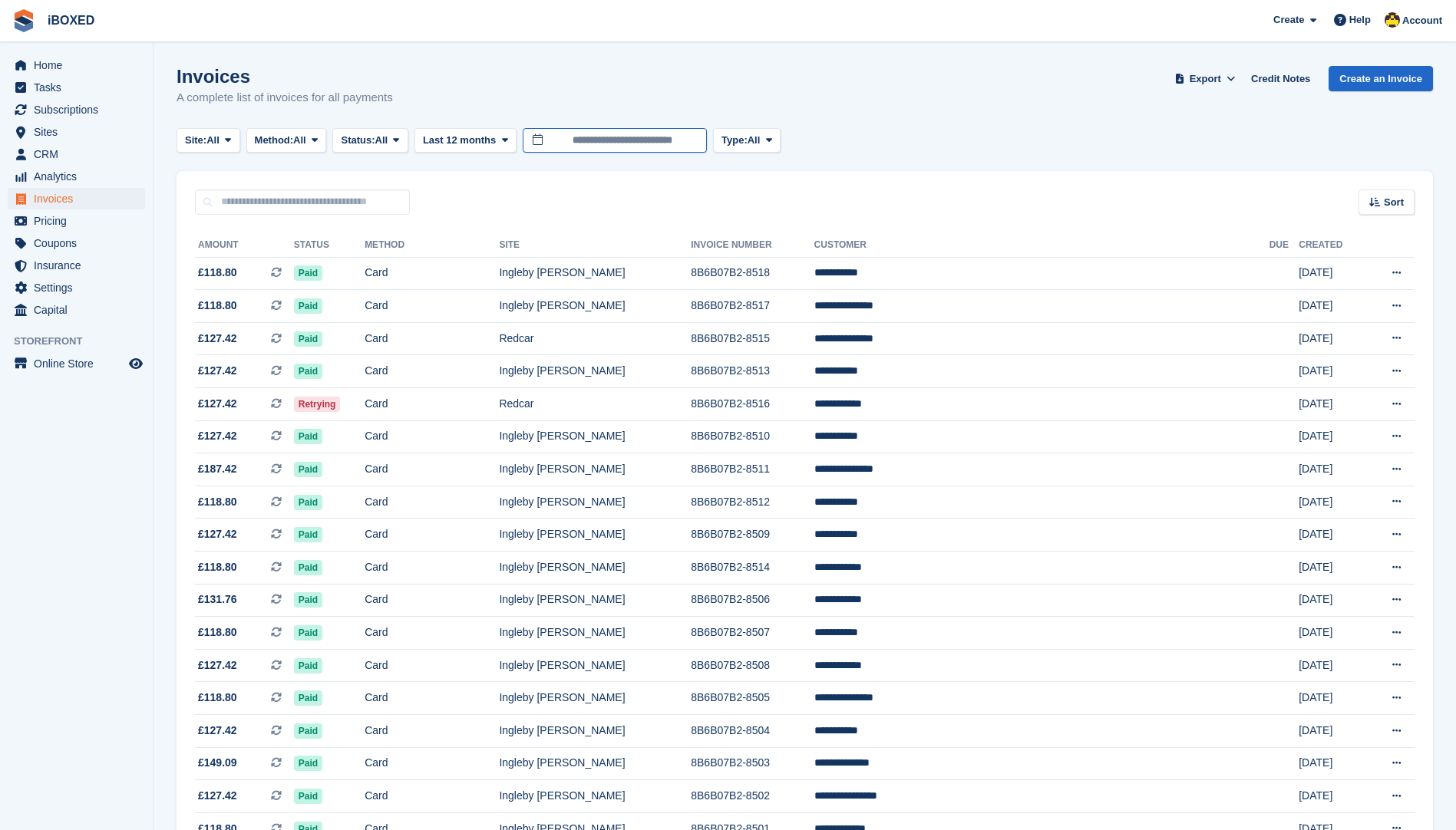
click at [605, 146] on input "**********" at bounding box center [615, 141] width 185 height 25
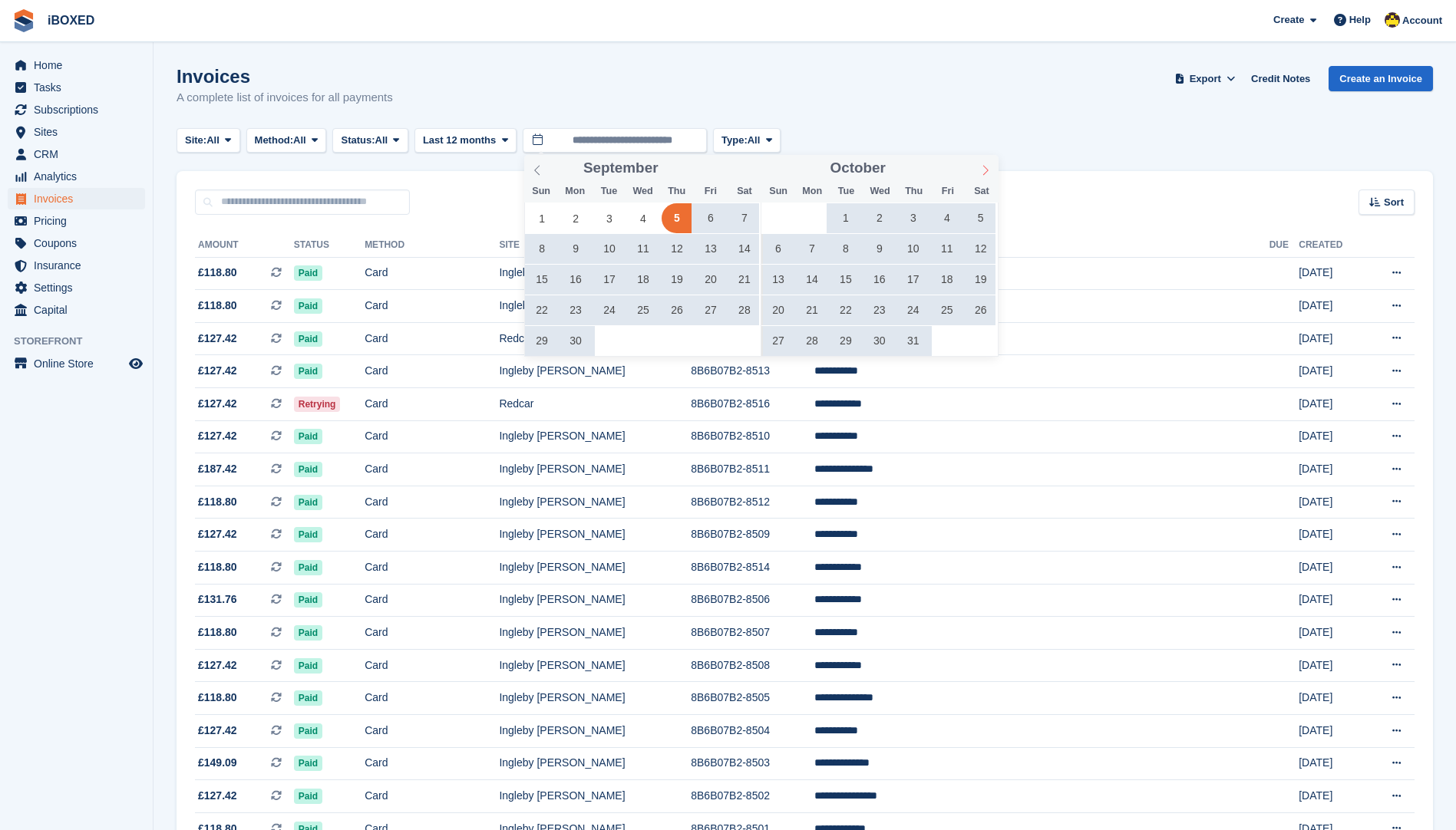
click at [975, 164] on span at bounding box center [986, 168] width 26 height 26
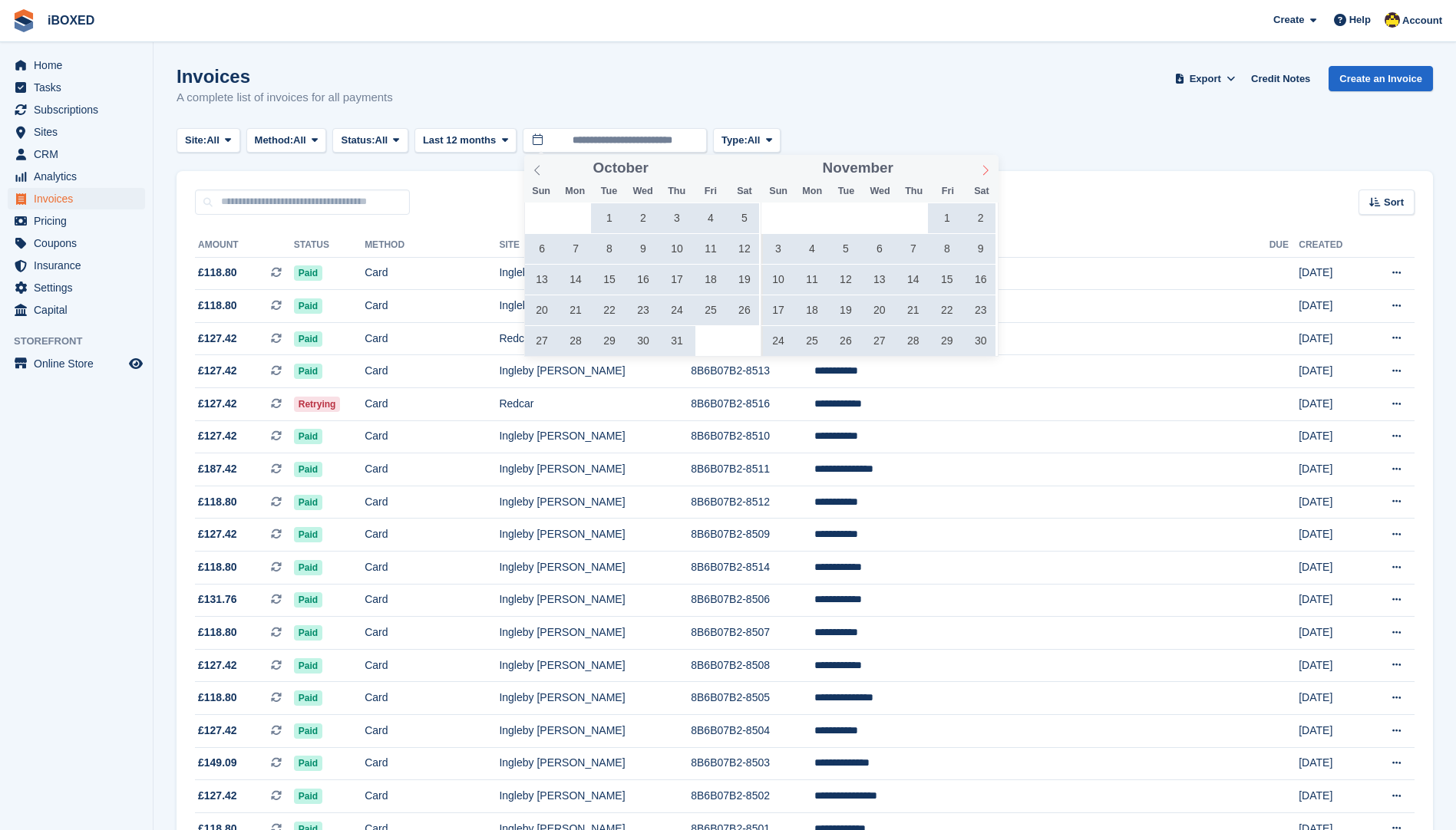
click at [975, 164] on span at bounding box center [986, 168] width 26 height 26
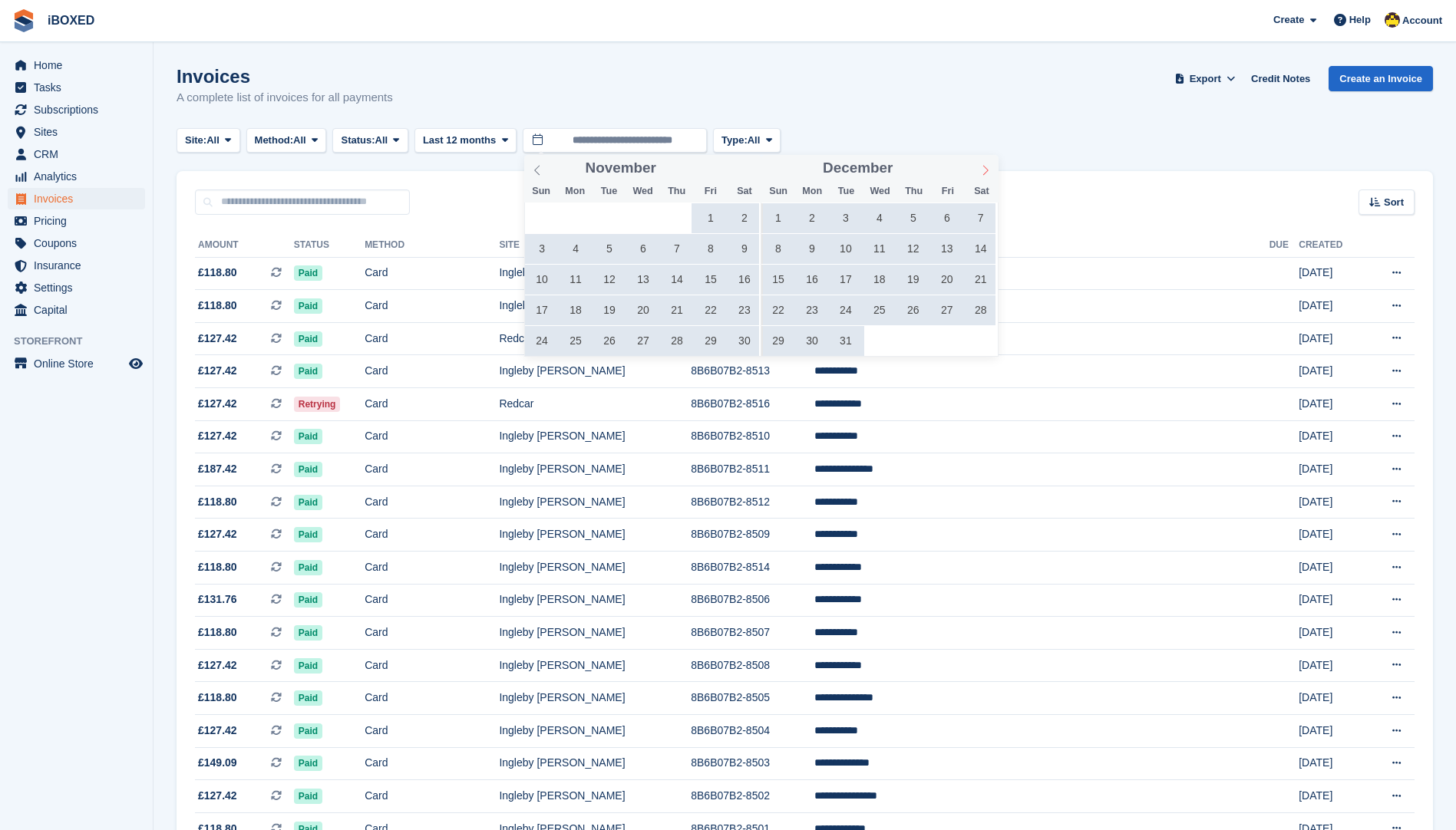
click at [975, 164] on span at bounding box center [986, 168] width 26 height 26
type input "****"
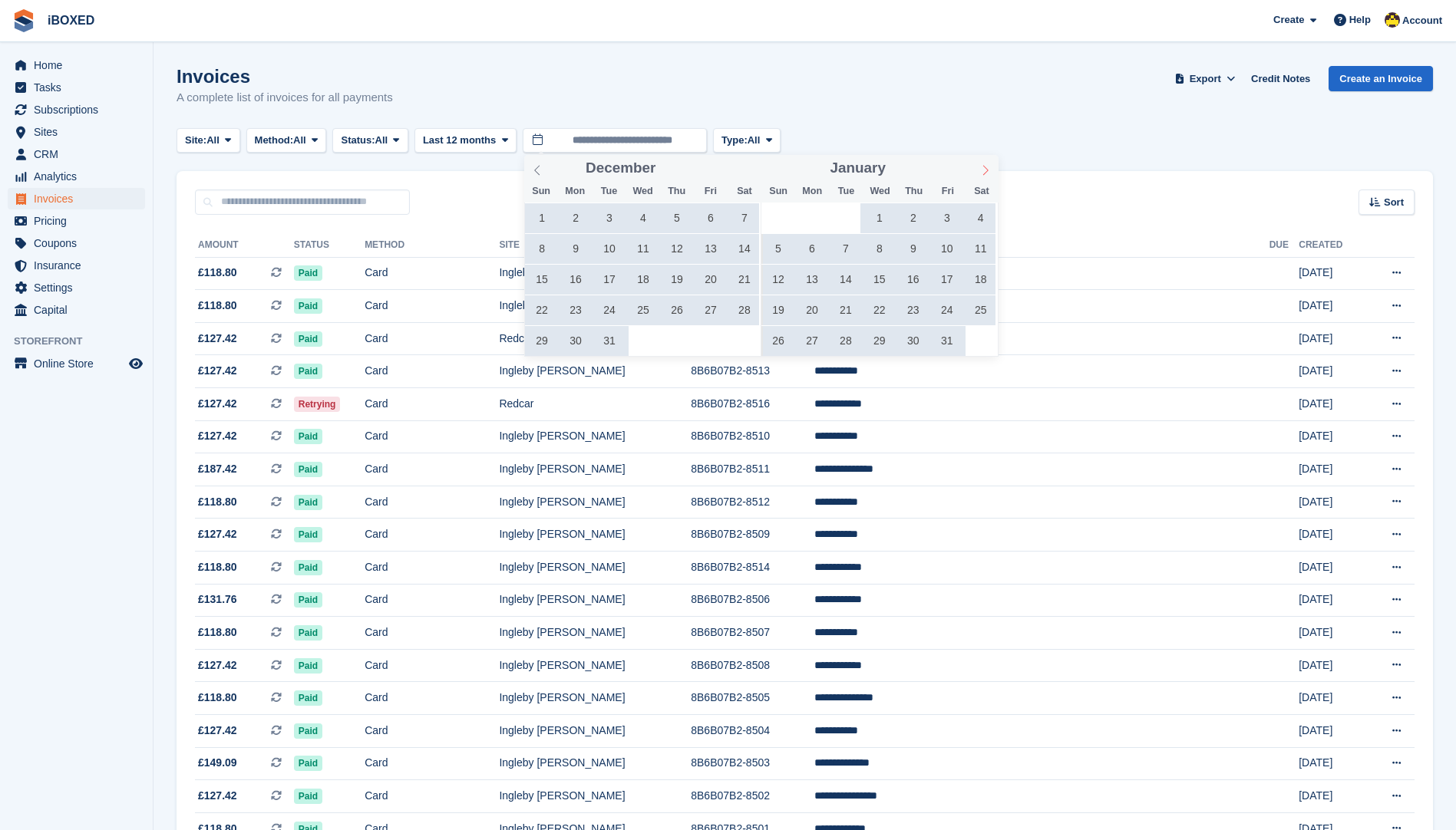
click at [975, 164] on span at bounding box center [986, 168] width 26 height 26
type input "****"
click at [975, 164] on span at bounding box center [986, 168] width 26 height 26
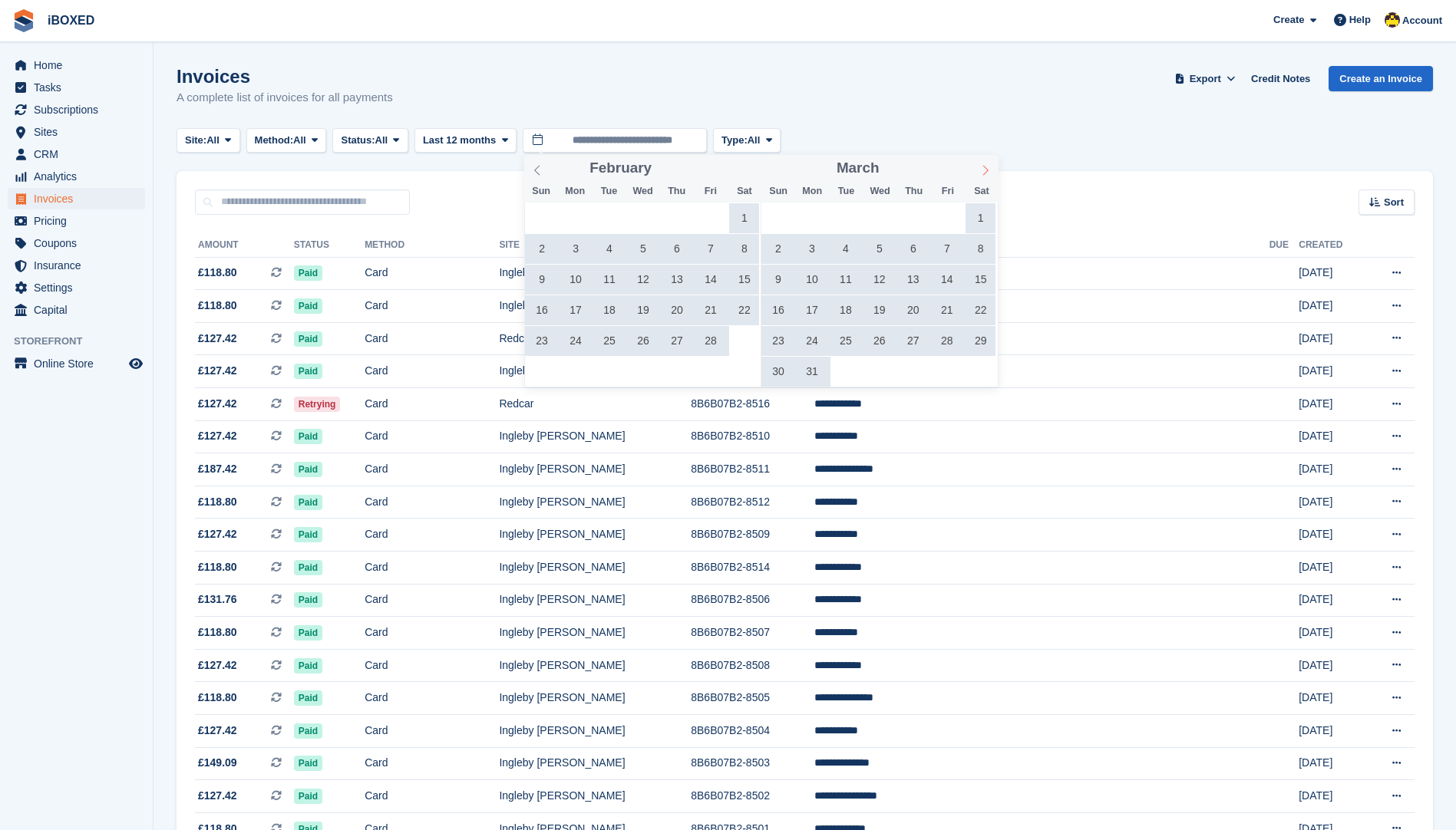
click at [975, 164] on span at bounding box center [986, 168] width 26 height 26
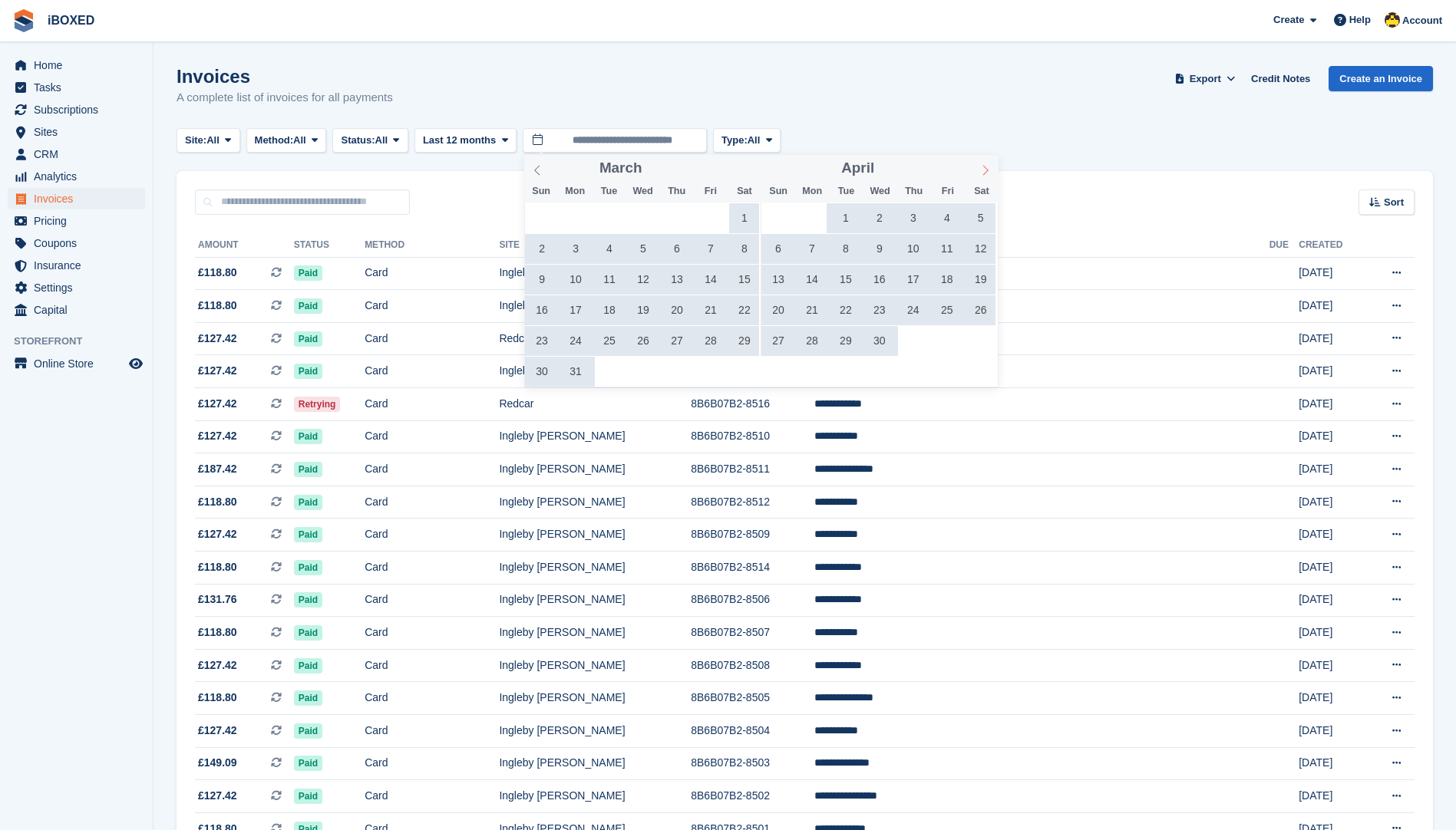
click at [975, 164] on span at bounding box center [986, 168] width 26 height 26
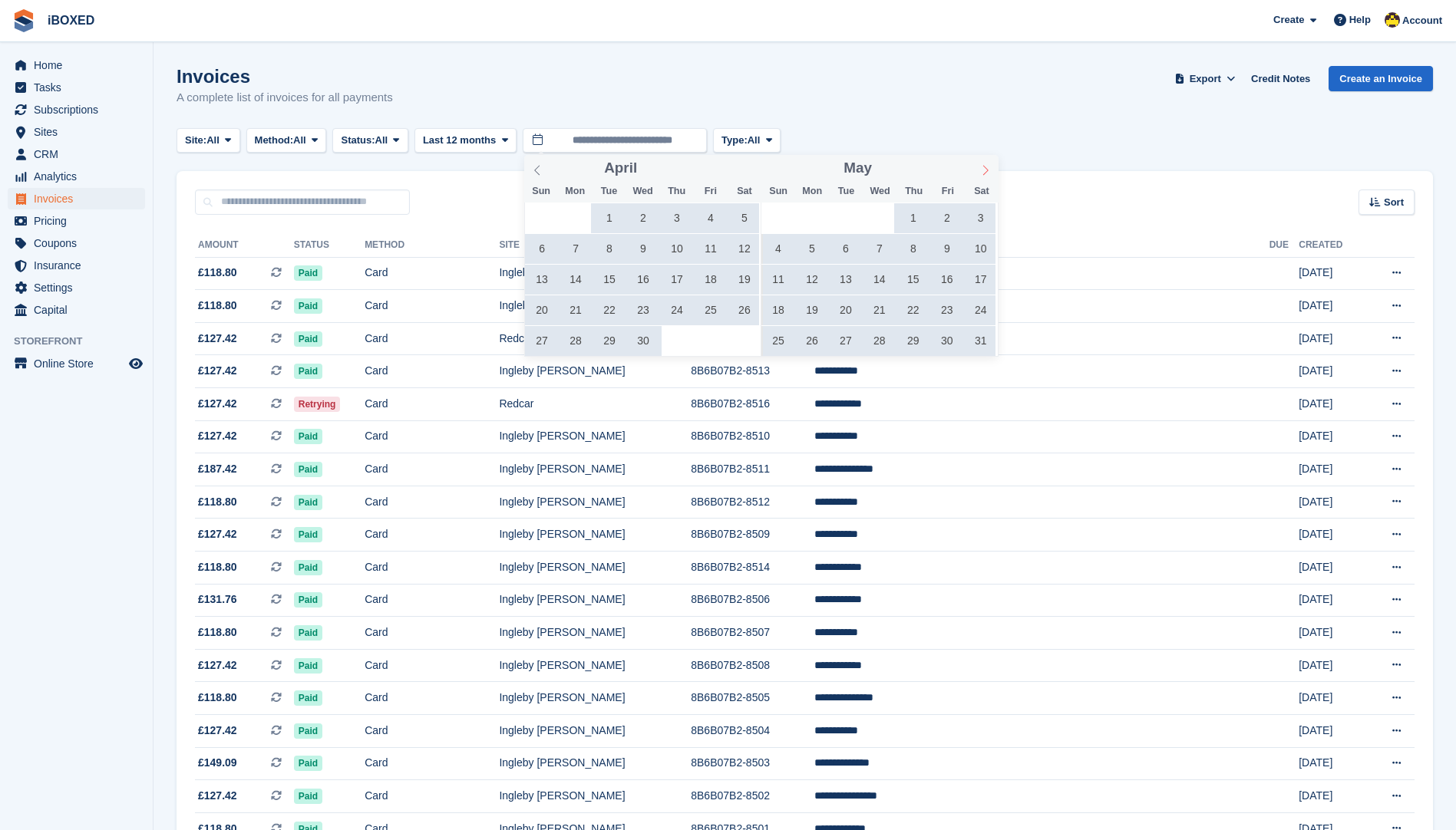
click at [975, 164] on span at bounding box center [986, 168] width 26 height 26
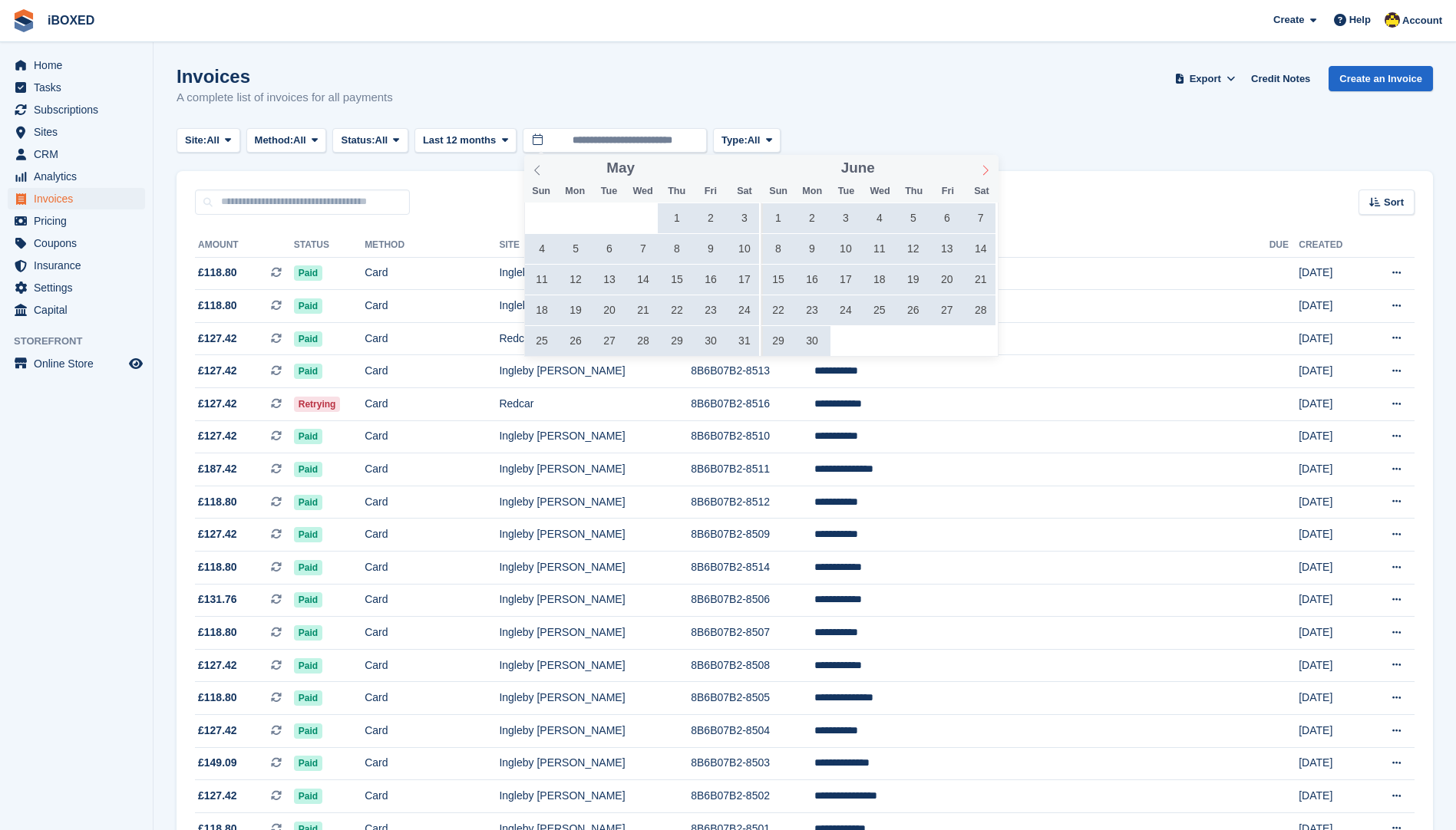
click at [975, 164] on span at bounding box center [986, 168] width 26 height 26
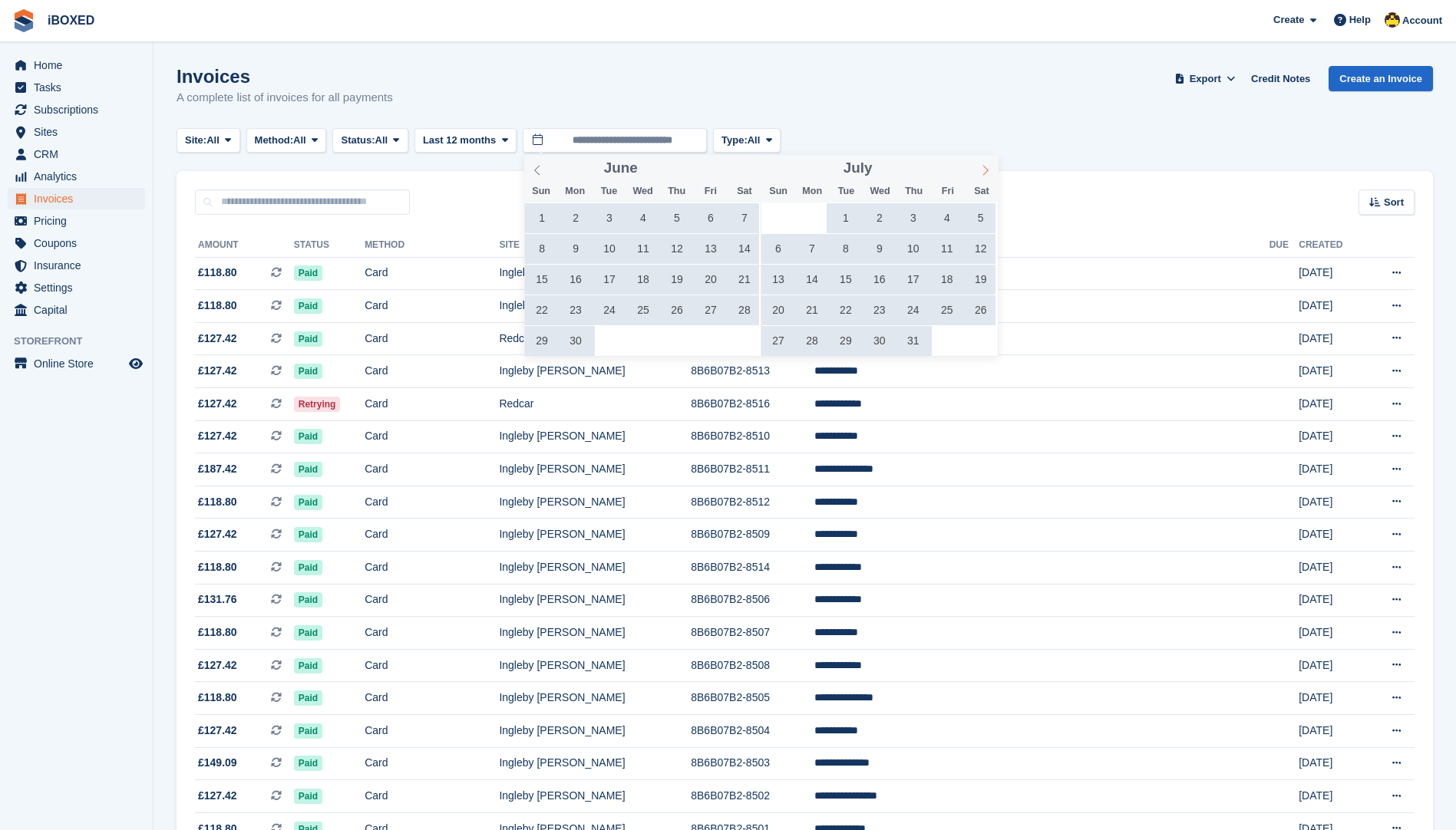
click at [975, 164] on span at bounding box center [986, 168] width 26 height 26
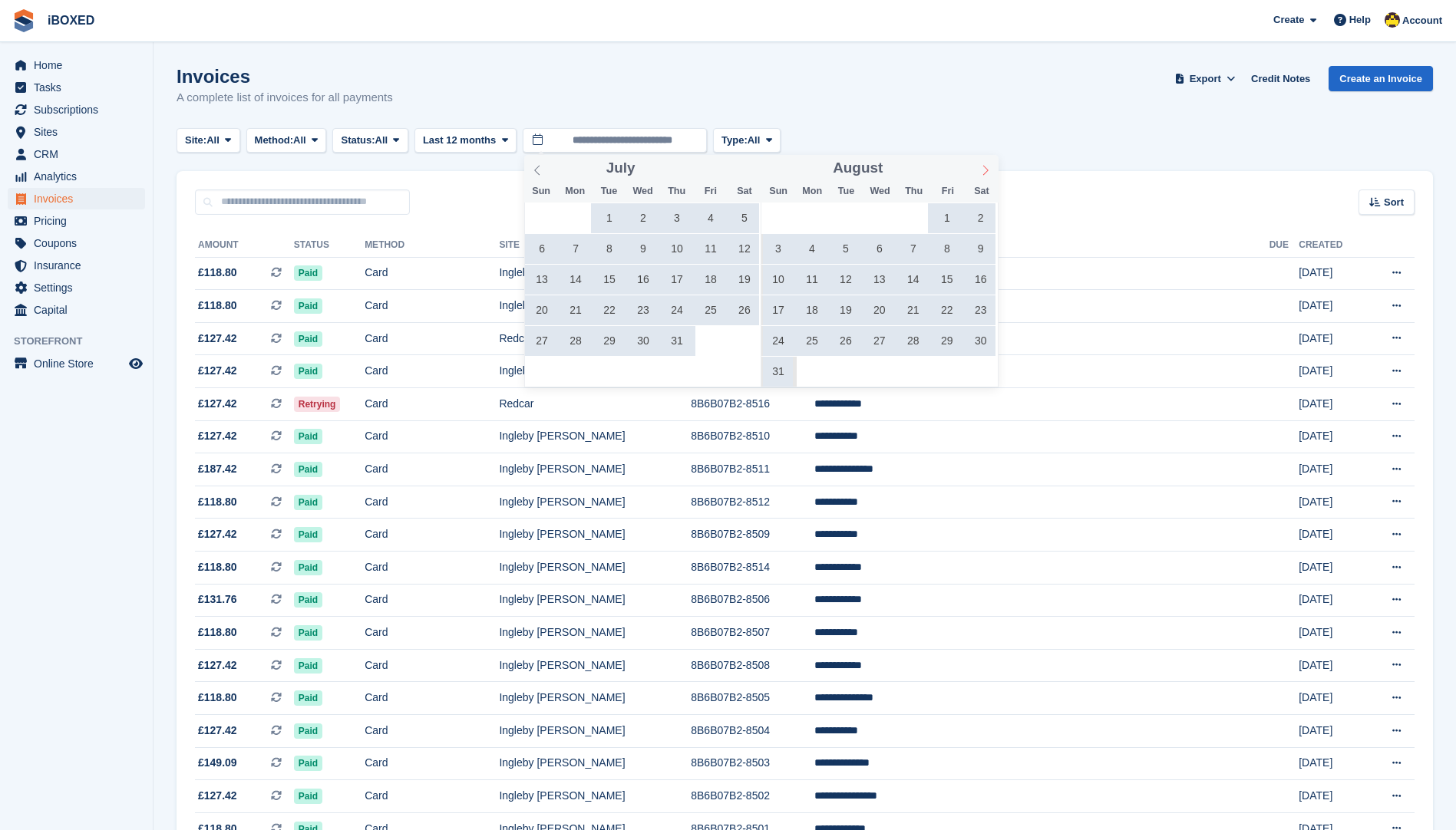
click at [975, 164] on span at bounding box center [986, 168] width 26 height 26
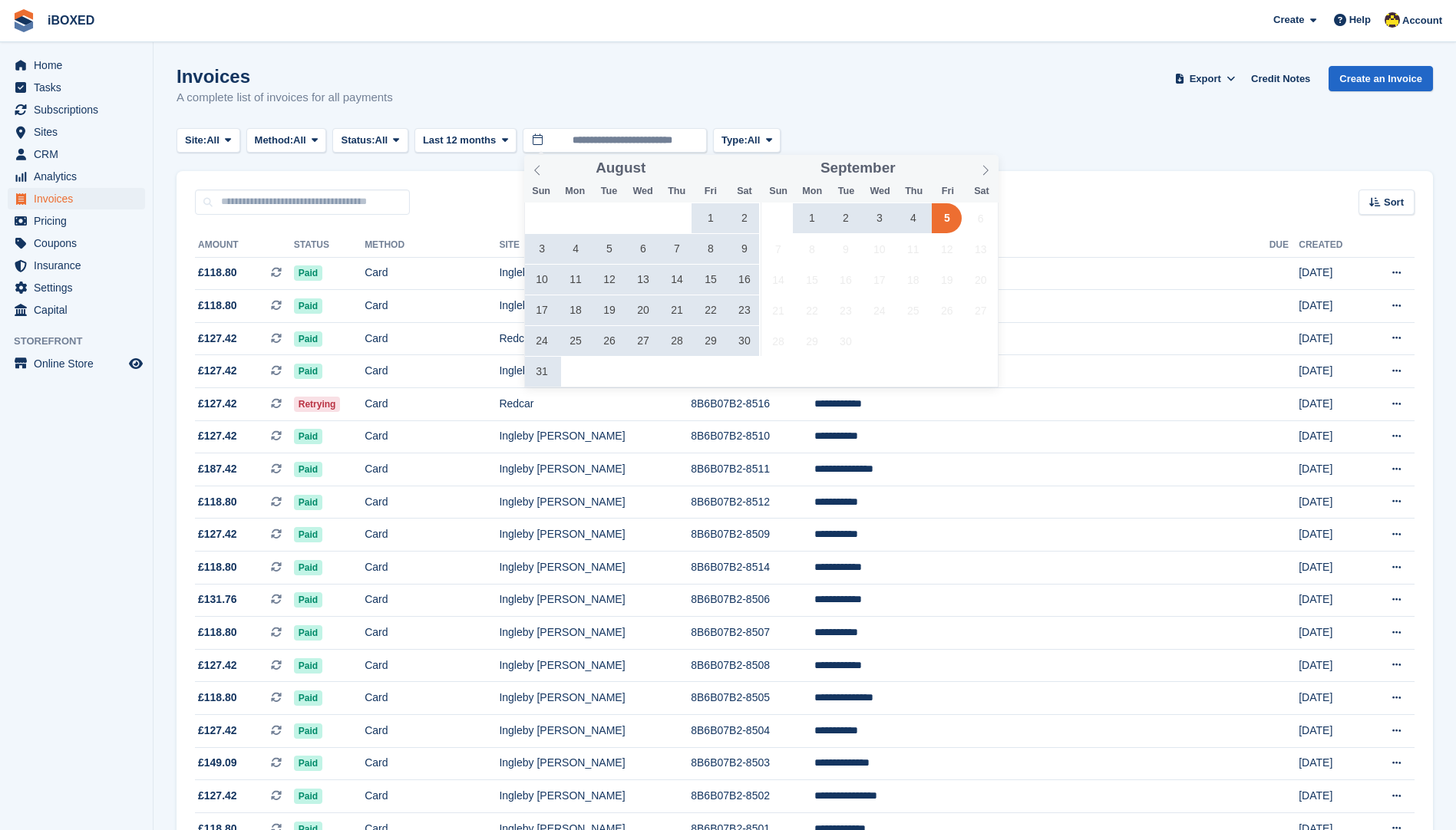
click at [809, 220] on span "1" at bounding box center [812, 219] width 30 height 30
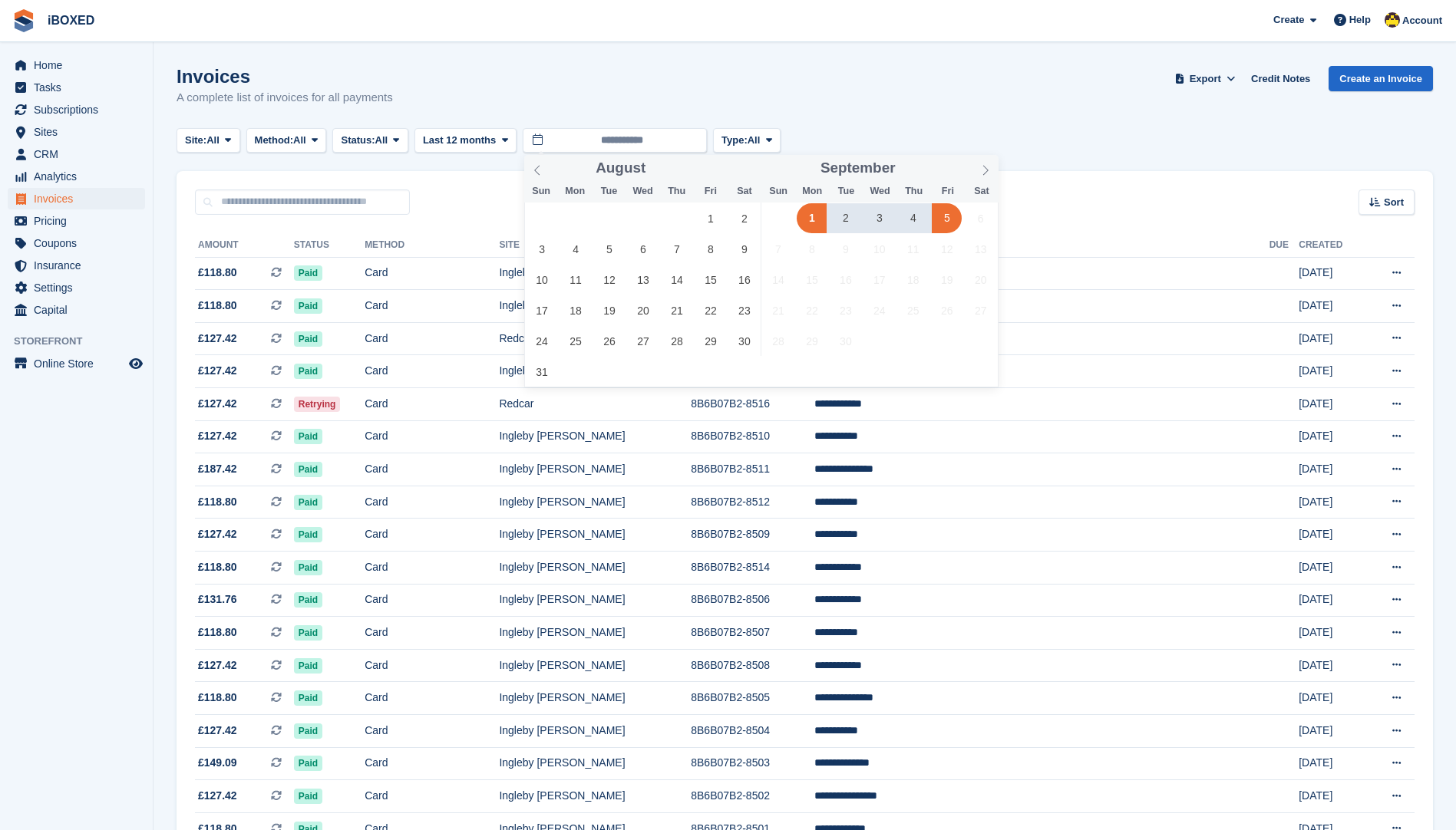
click at [949, 220] on span "5" at bounding box center [947, 219] width 30 height 30
type input "**********"
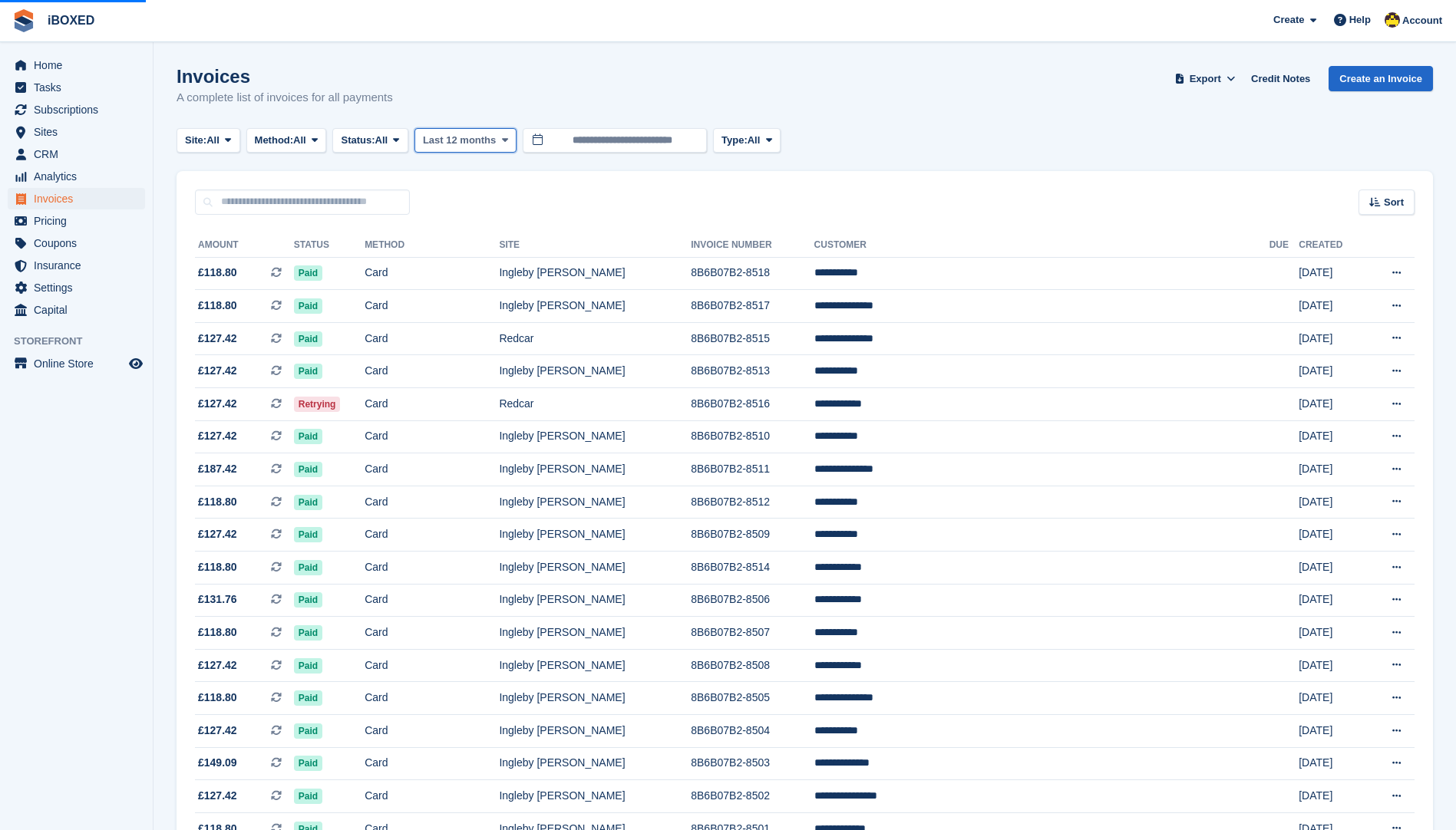
click at [502, 148] on button "Last 12 months" at bounding box center [466, 141] width 102 height 25
click at [399, 141] on icon at bounding box center [395, 140] width 6 height 10
click at [411, 257] on link "Open" at bounding box center [406, 259] width 134 height 27
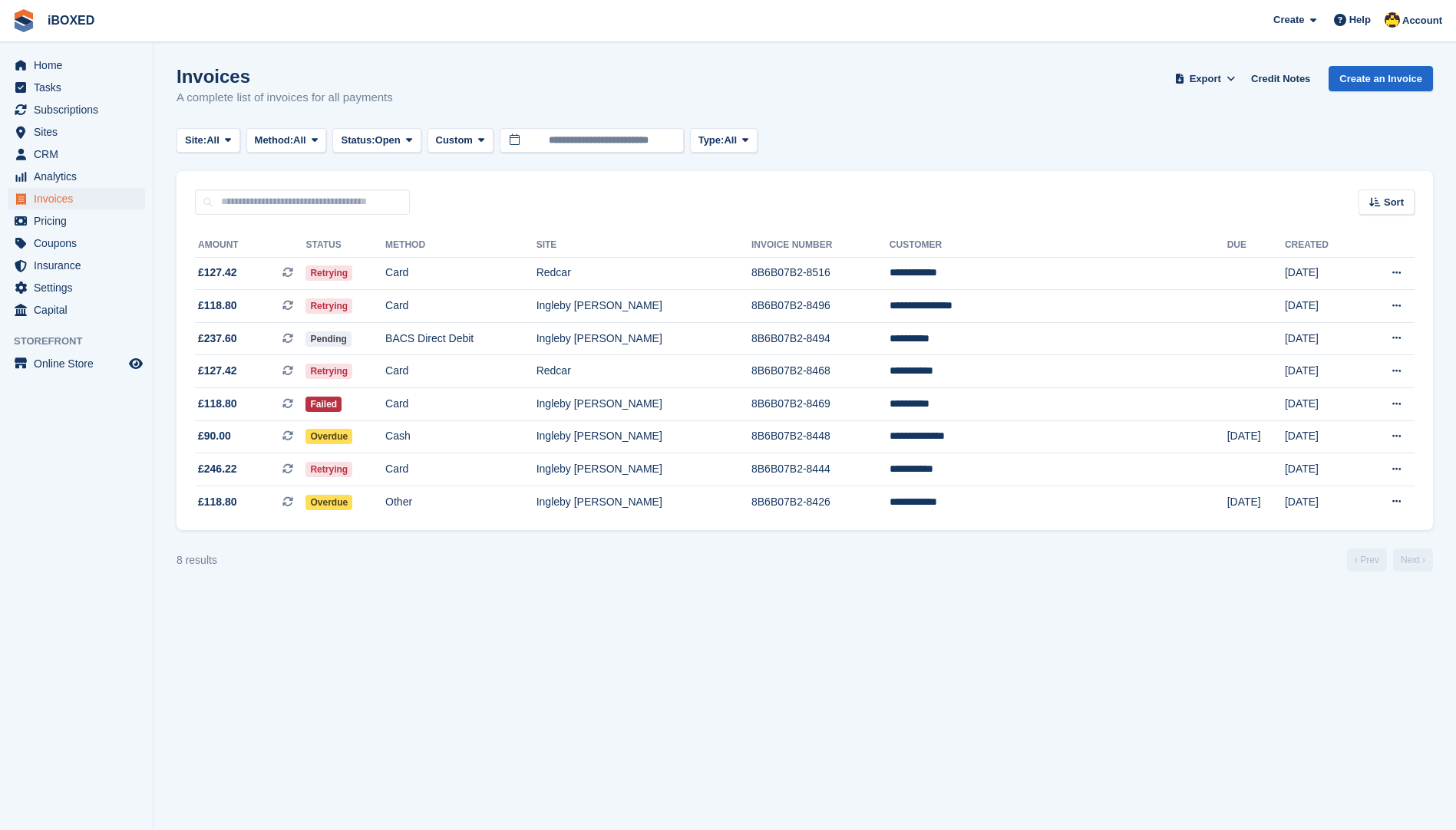
click at [283, 154] on turbo-frame "Invoices A complete list of invoices for all payments Export Export Invoices Ex…" at bounding box center [805, 319] width 1257 height 506
click at [292, 148] on button "Method: All" at bounding box center [286, 141] width 81 height 25
click at [351, 286] on link "Debit/Credit Card" at bounding box center [320, 286] width 134 height 27
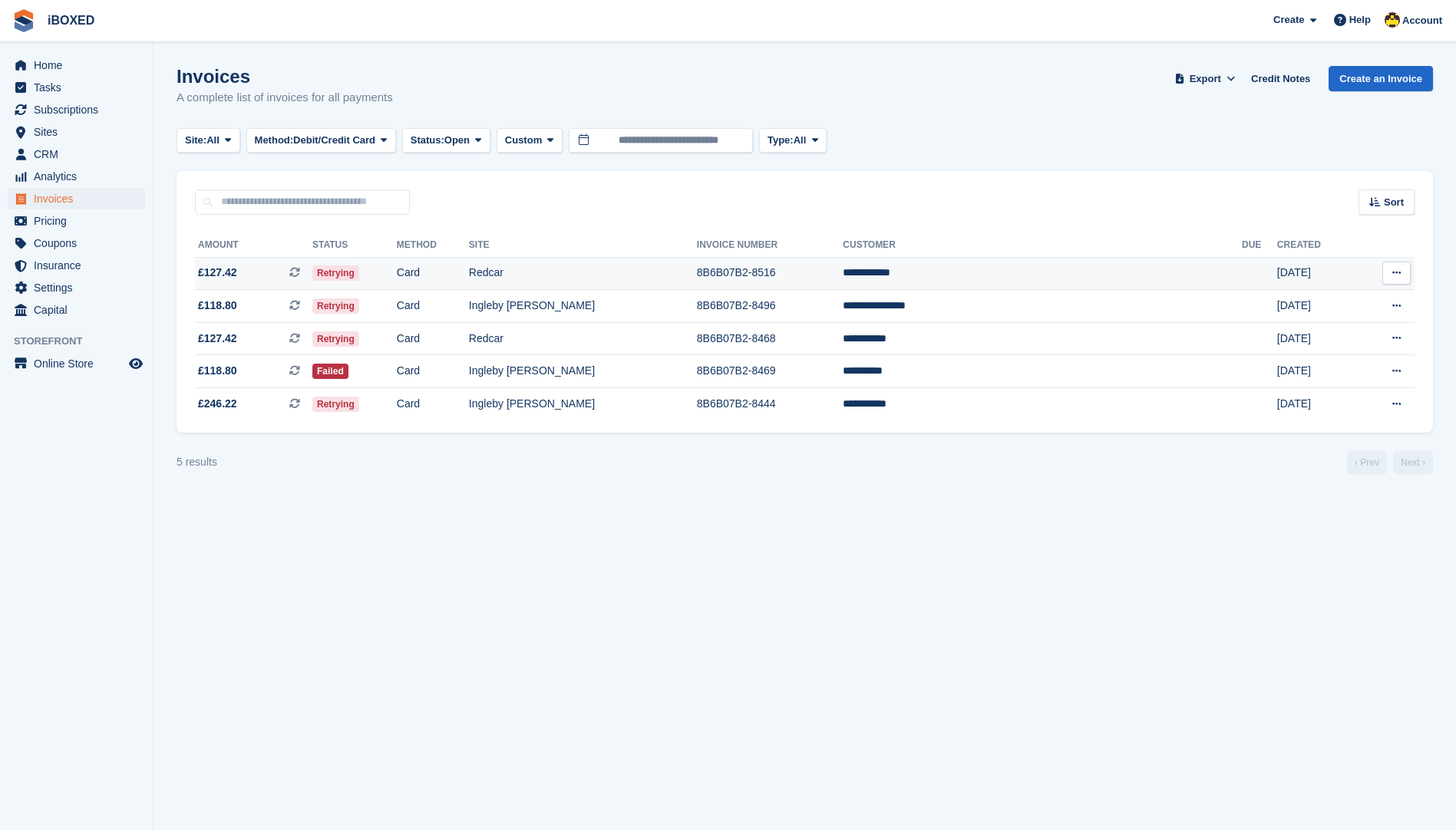
click at [1278, 272] on td "[DATE]" at bounding box center [1317, 274] width 79 height 33
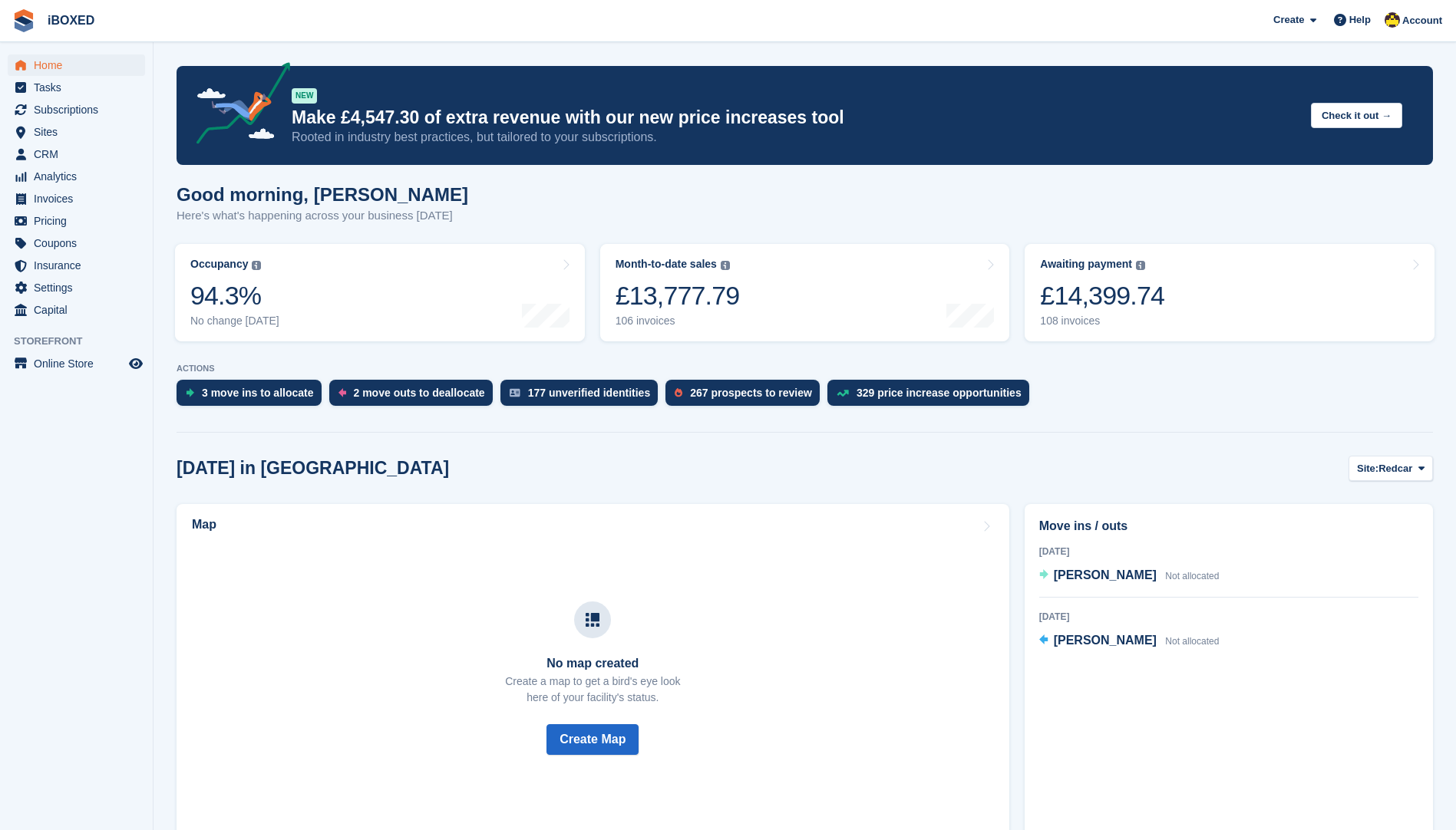
click at [82, 109] on span "Subscriptions" at bounding box center [79, 110] width 92 height 21
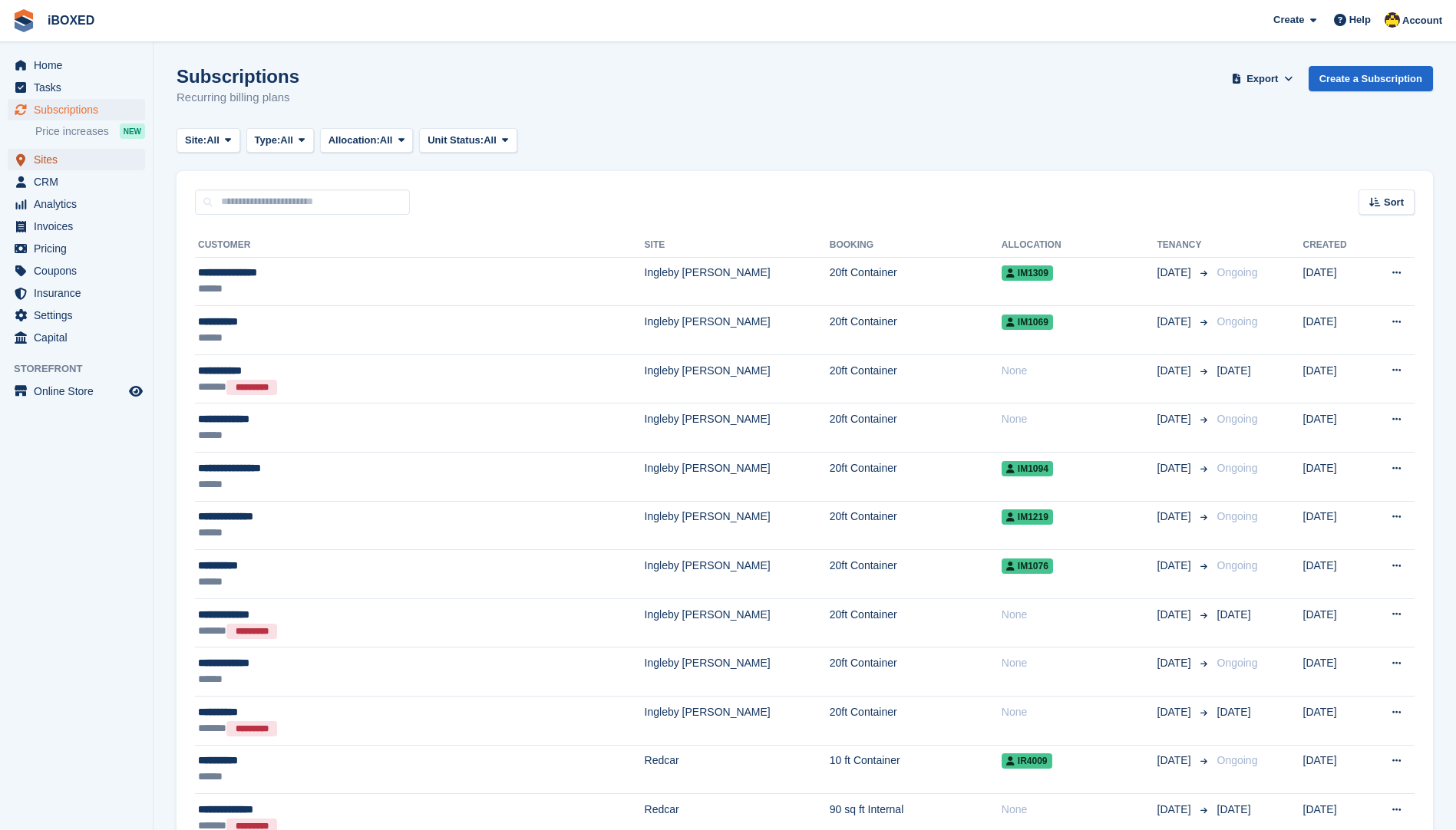
click at [132, 165] on link "Sites" at bounding box center [76, 159] width 137 height 21
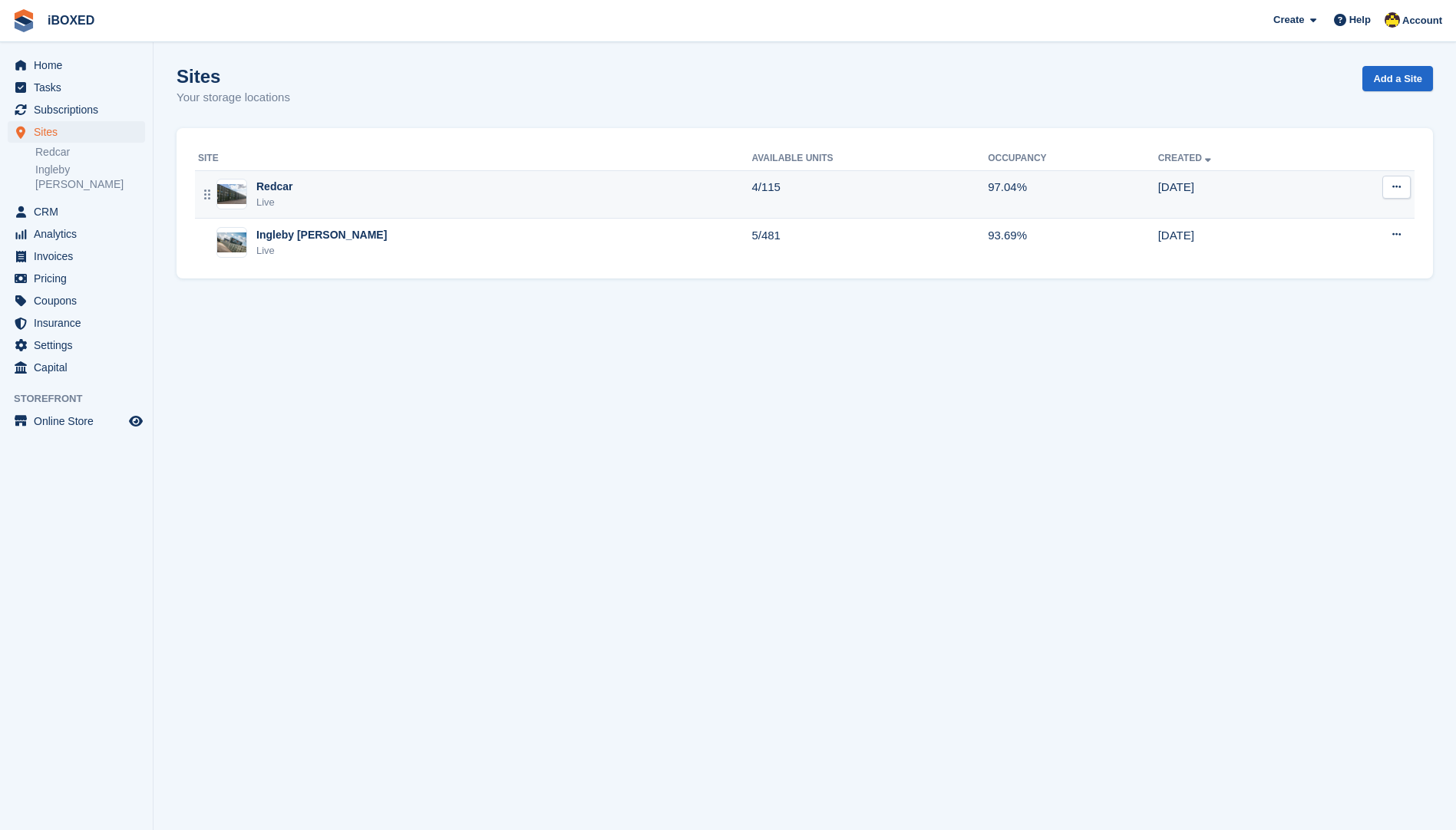
click at [361, 203] on div "Redcar Live" at bounding box center [474, 195] width 554 height 32
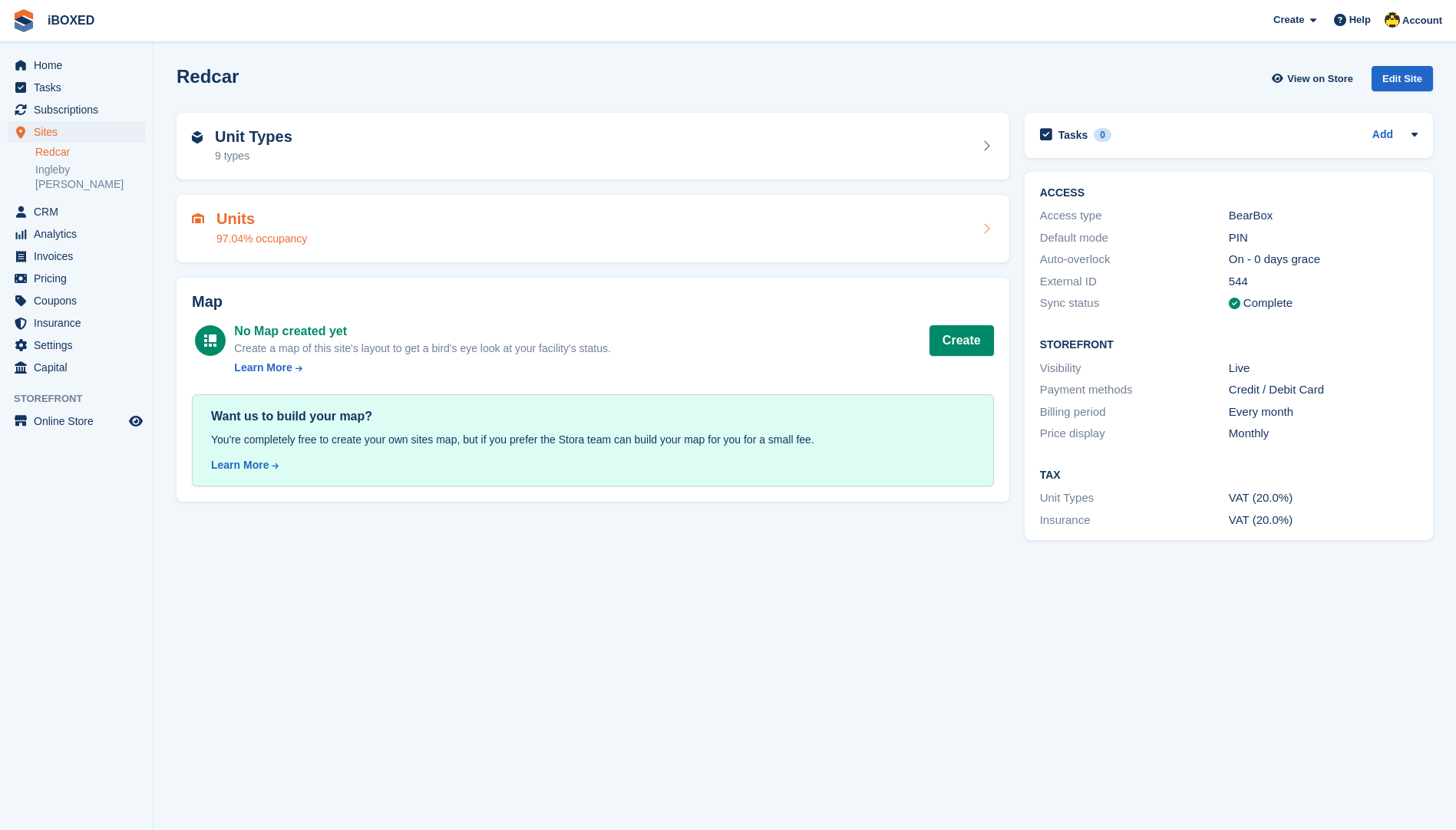
click at [352, 225] on div "Units 97.04% occupancy" at bounding box center [592, 228] width 802 height 37
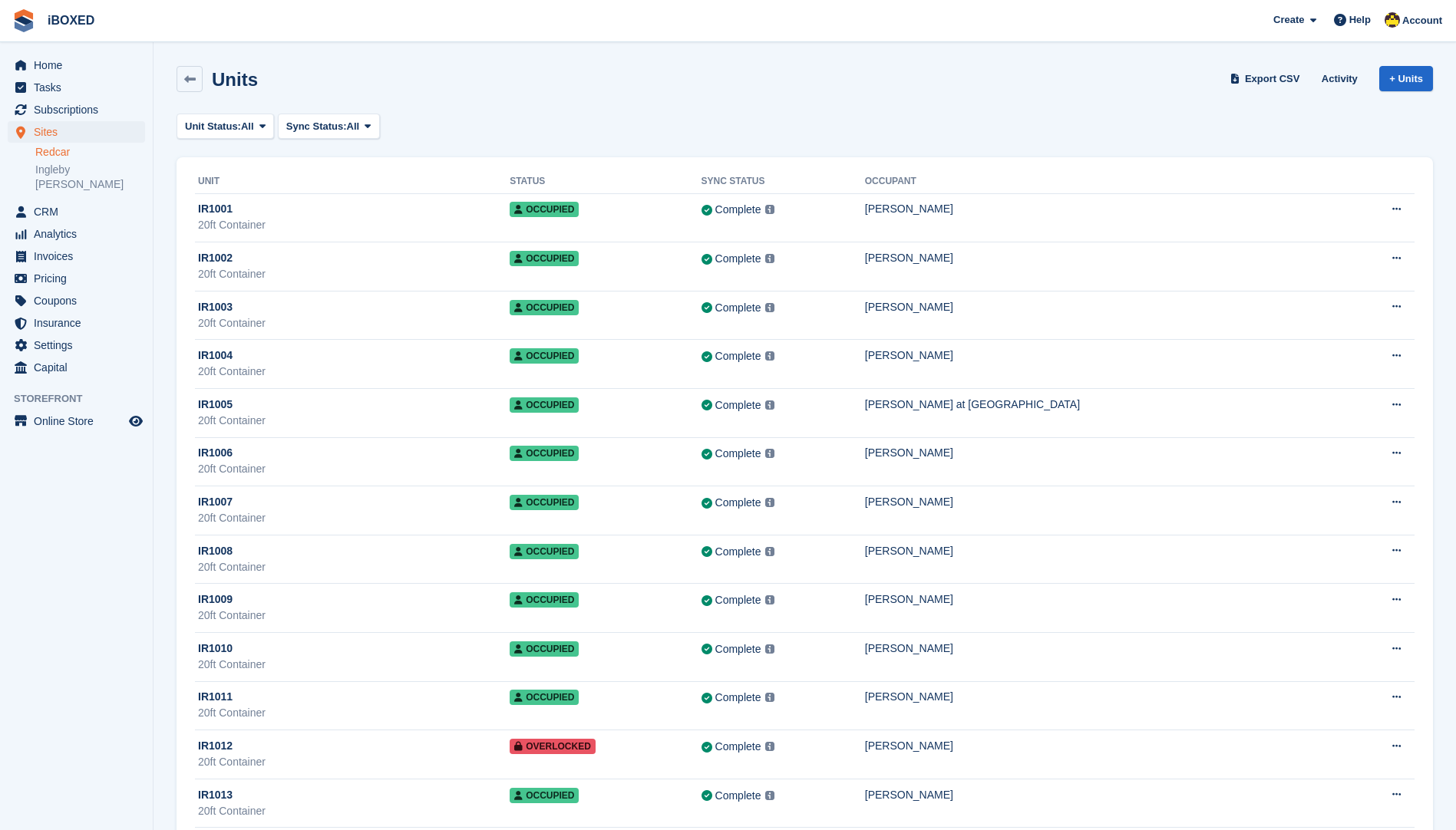
click at [215, 128] on span "Unit Status:" at bounding box center [214, 126] width 56 height 15
click at [221, 182] on link "Available" at bounding box center [250, 190] width 134 height 27
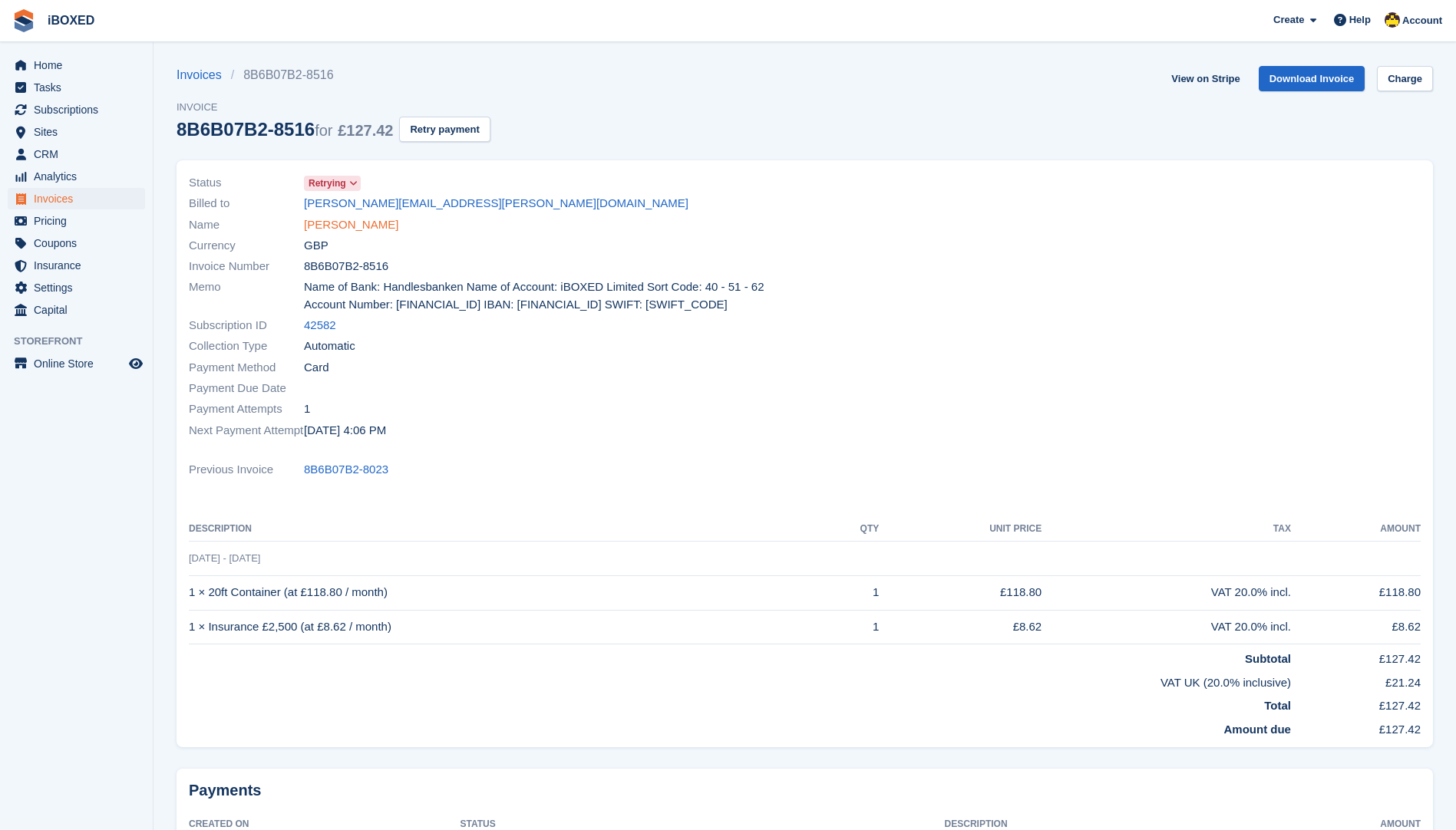
click at [356, 217] on link "[PERSON_NAME]" at bounding box center [351, 225] width 94 height 18
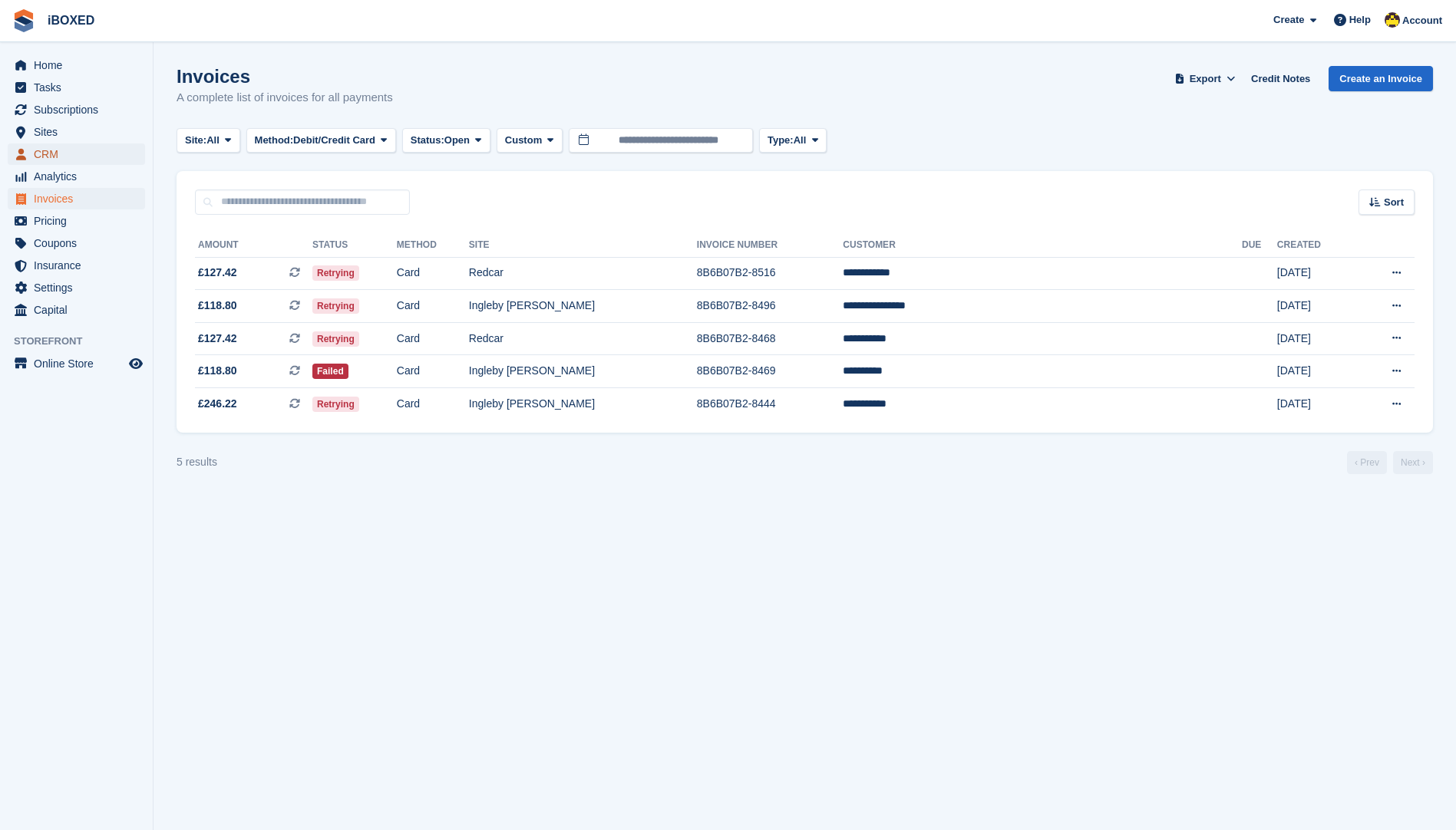
click at [59, 152] on span "CRM" at bounding box center [79, 154] width 92 height 21
